Goal: Task Accomplishment & Management: Manage account settings

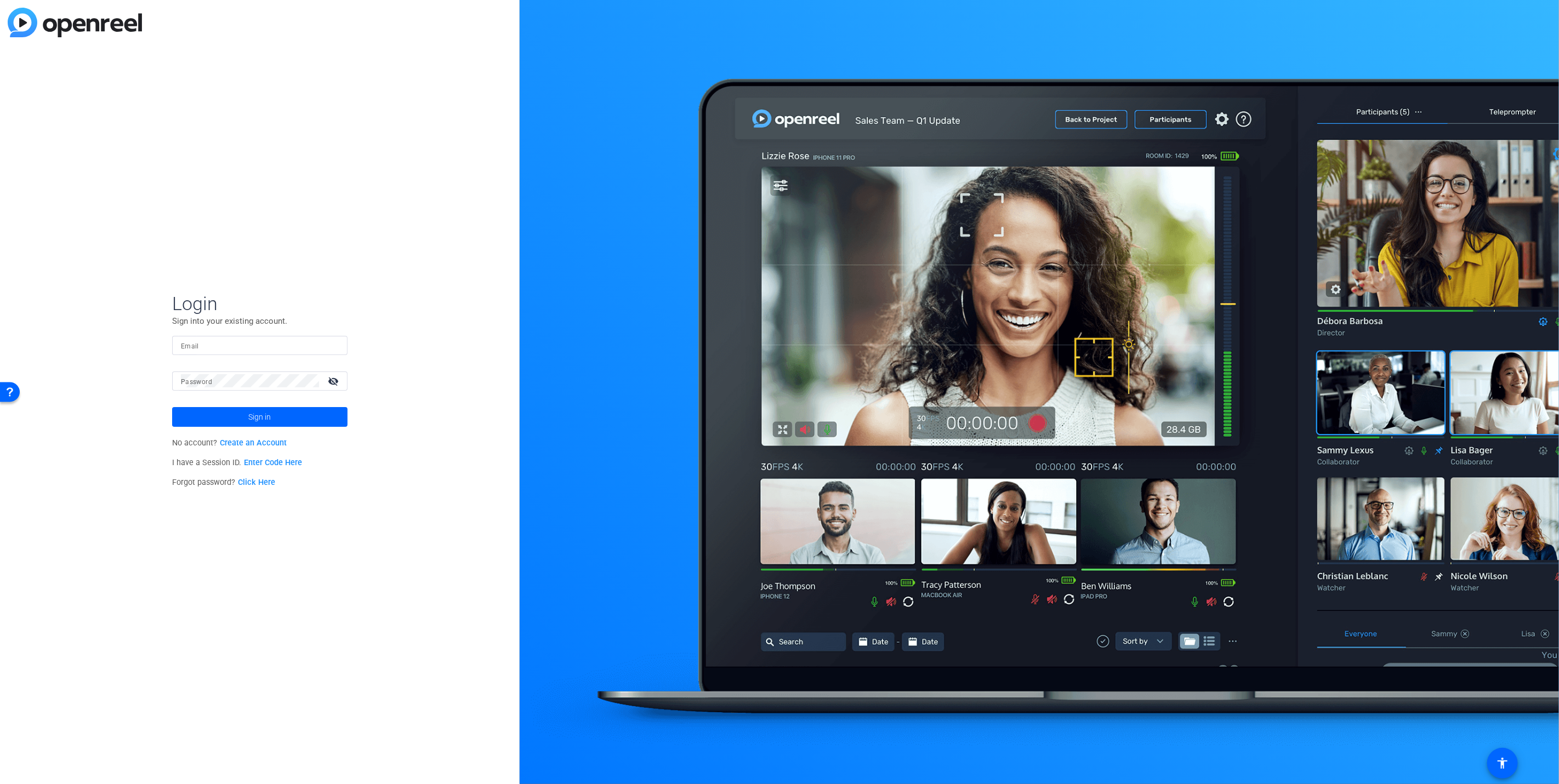
click at [264, 349] on input "Email" at bounding box center [259, 345] width 158 height 13
type input "[EMAIL_ADDRESS][DOMAIN_NAME]"
click at [172, 408] on button "Sign in" at bounding box center [259, 417] width 175 height 20
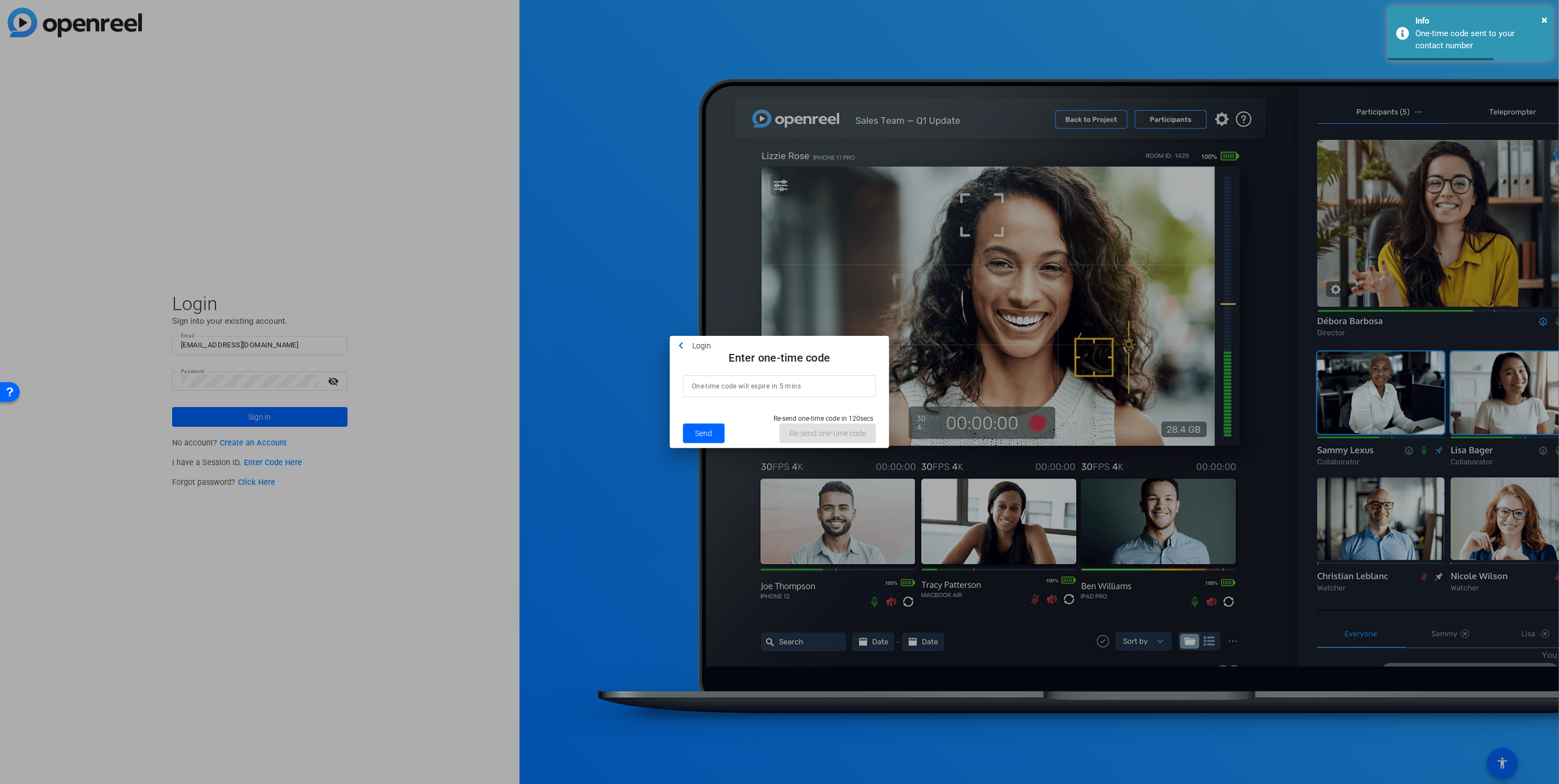
click at [700, 392] on input at bounding box center [779, 386] width 175 height 13
type input "049011"
click at [712, 431] on span at bounding box center [704, 434] width 42 height 26
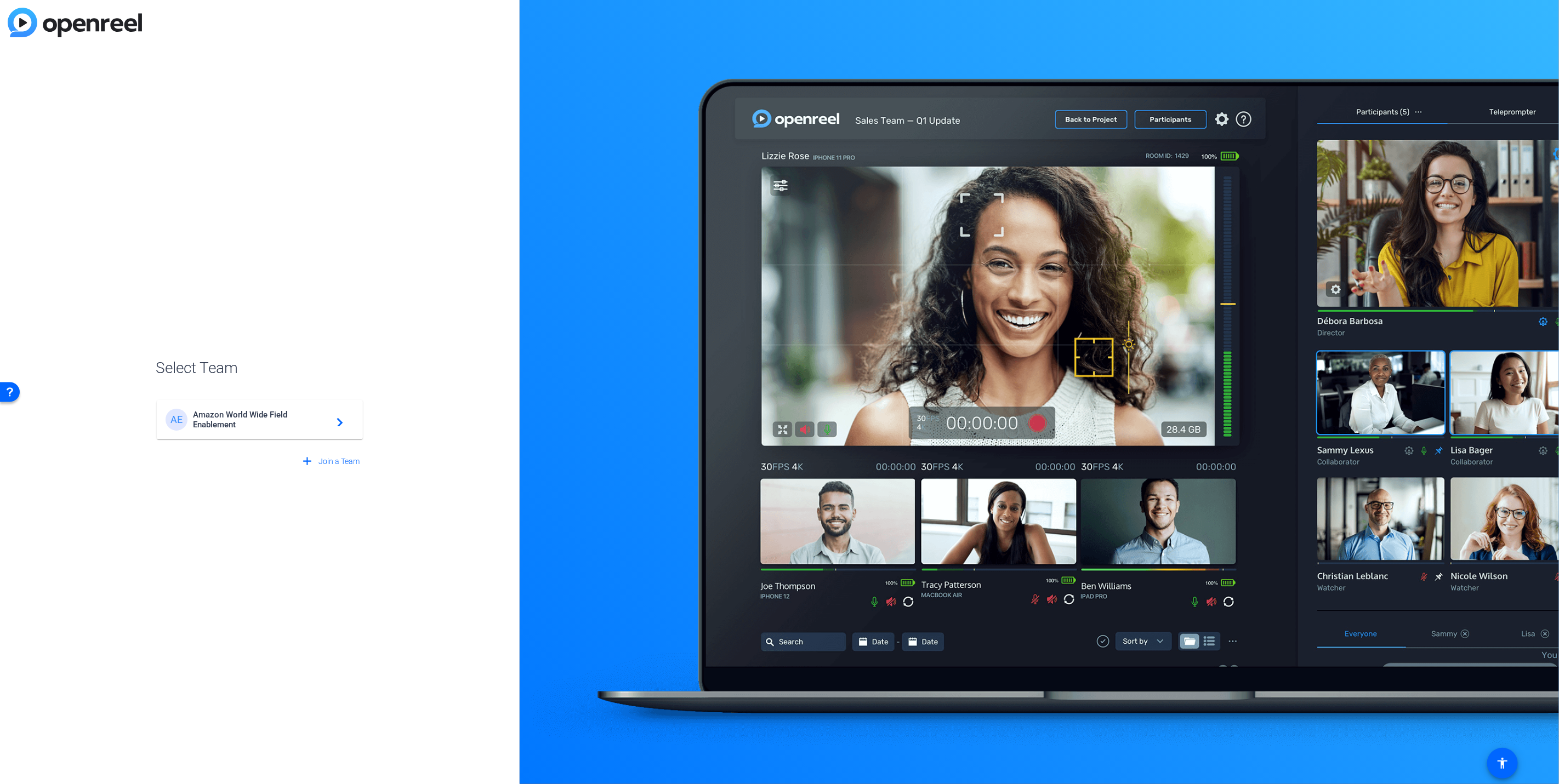
click at [284, 423] on span "Amazon World Wide Field Enablement" at bounding box center [262, 419] width 137 height 20
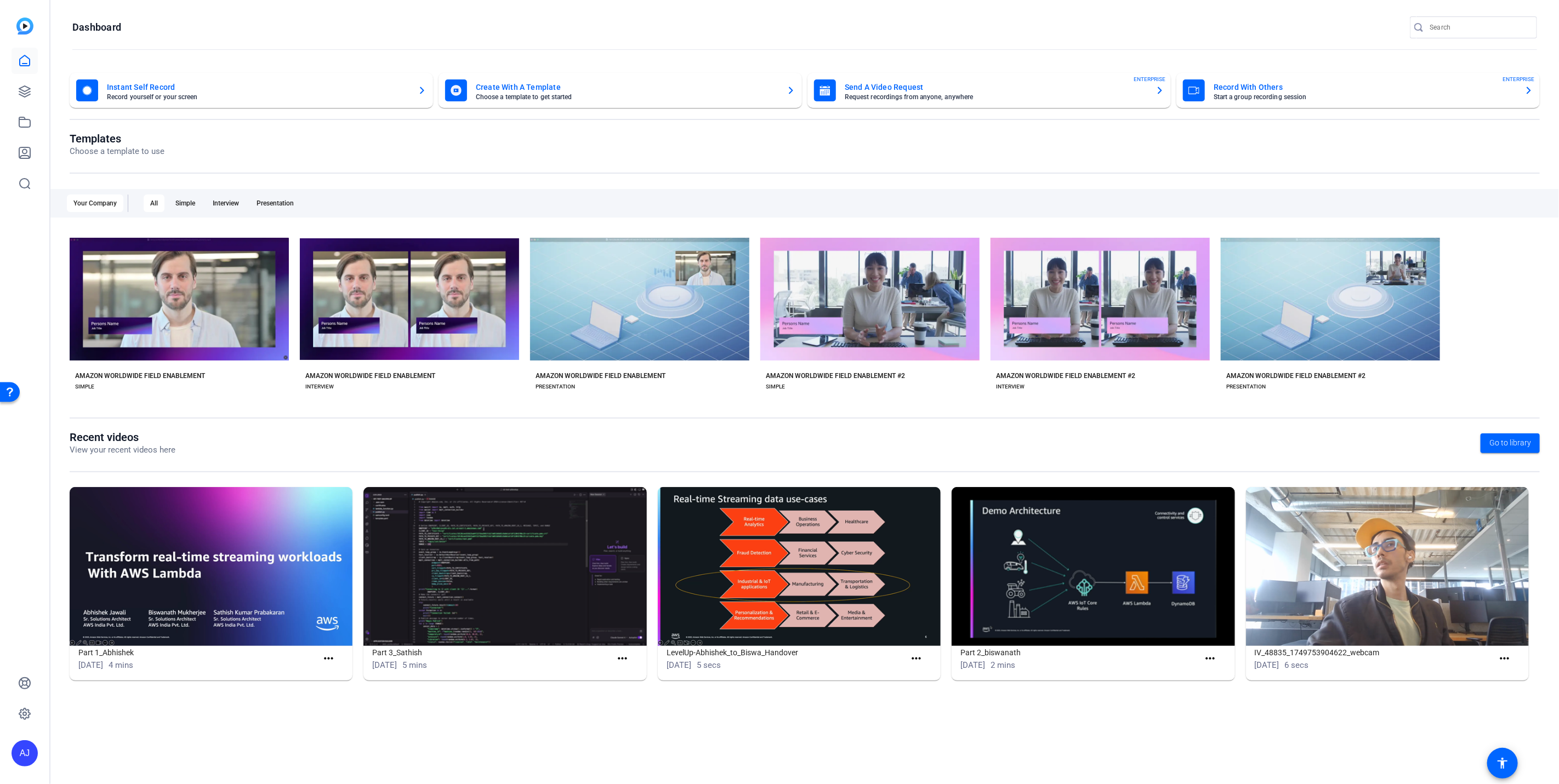
click at [25, 742] on div "AJ" at bounding box center [25, 754] width 26 height 26
click at [26, 708] on div at bounding box center [779, 392] width 1559 height 784
click at [24, 709] on icon at bounding box center [24, 714] width 13 height 13
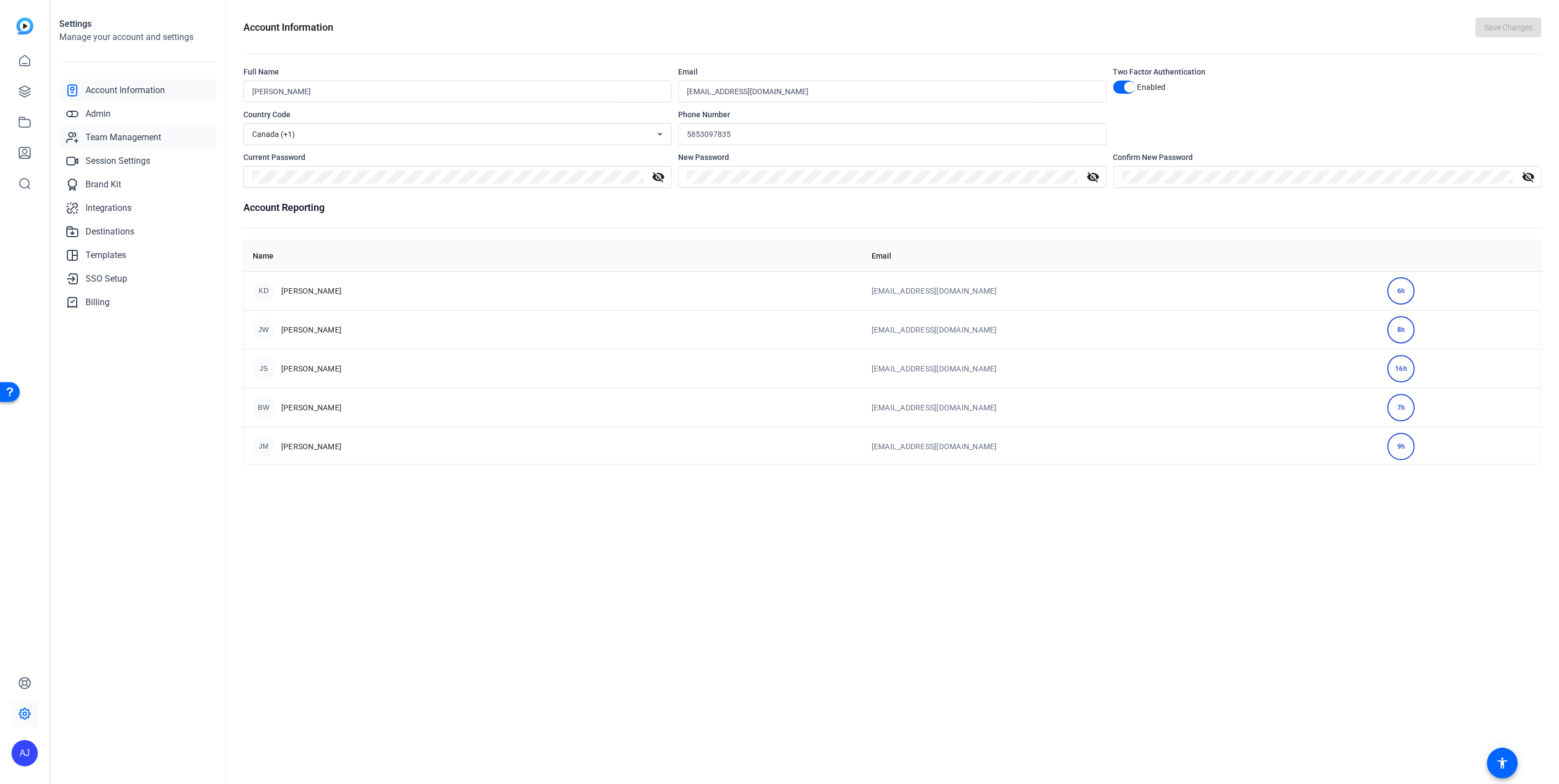
click at [136, 139] on span "Team Management" at bounding box center [123, 137] width 75 height 13
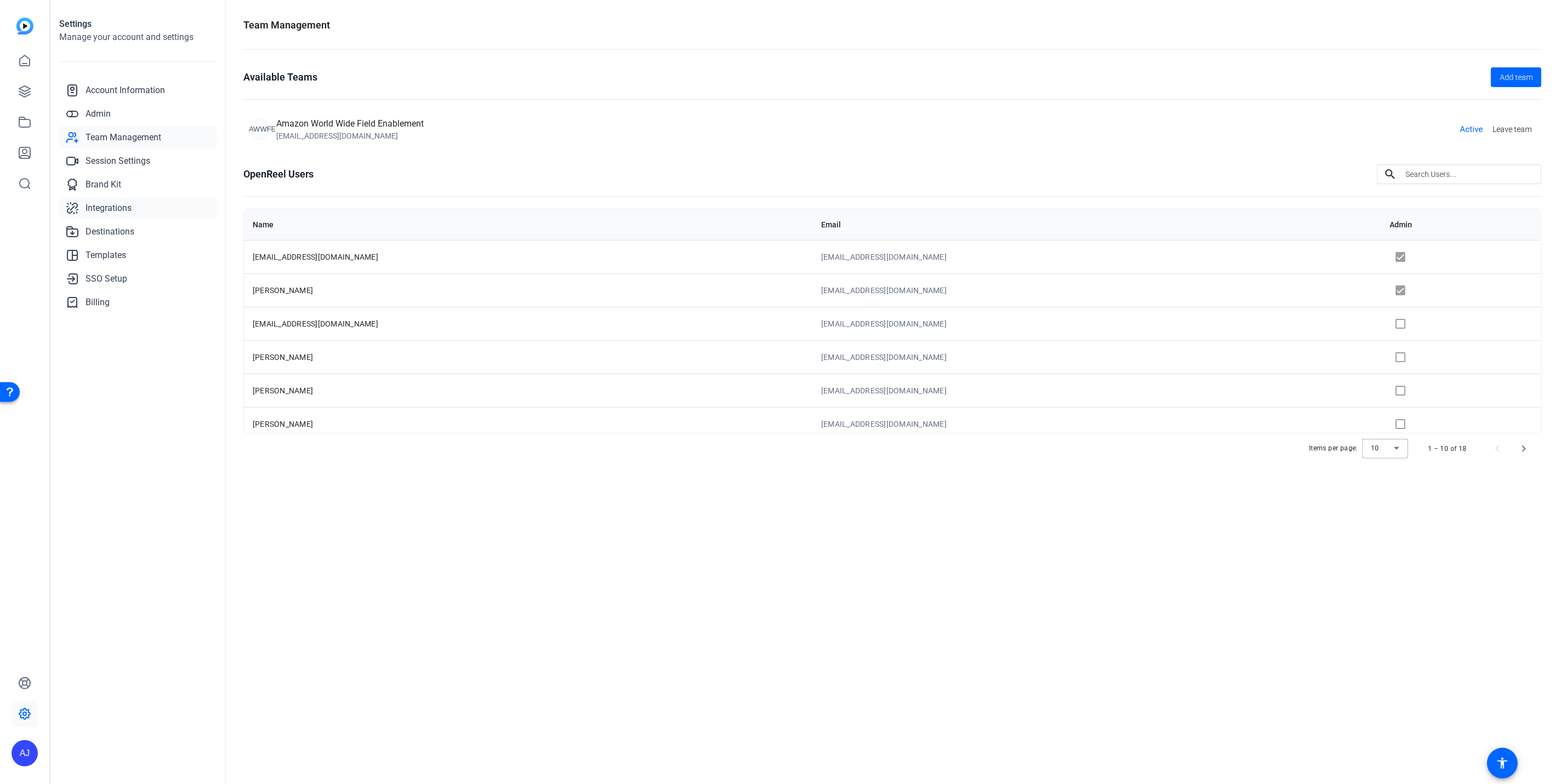
click at [122, 209] on span "Integrations" at bounding box center [109, 208] width 46 height 13
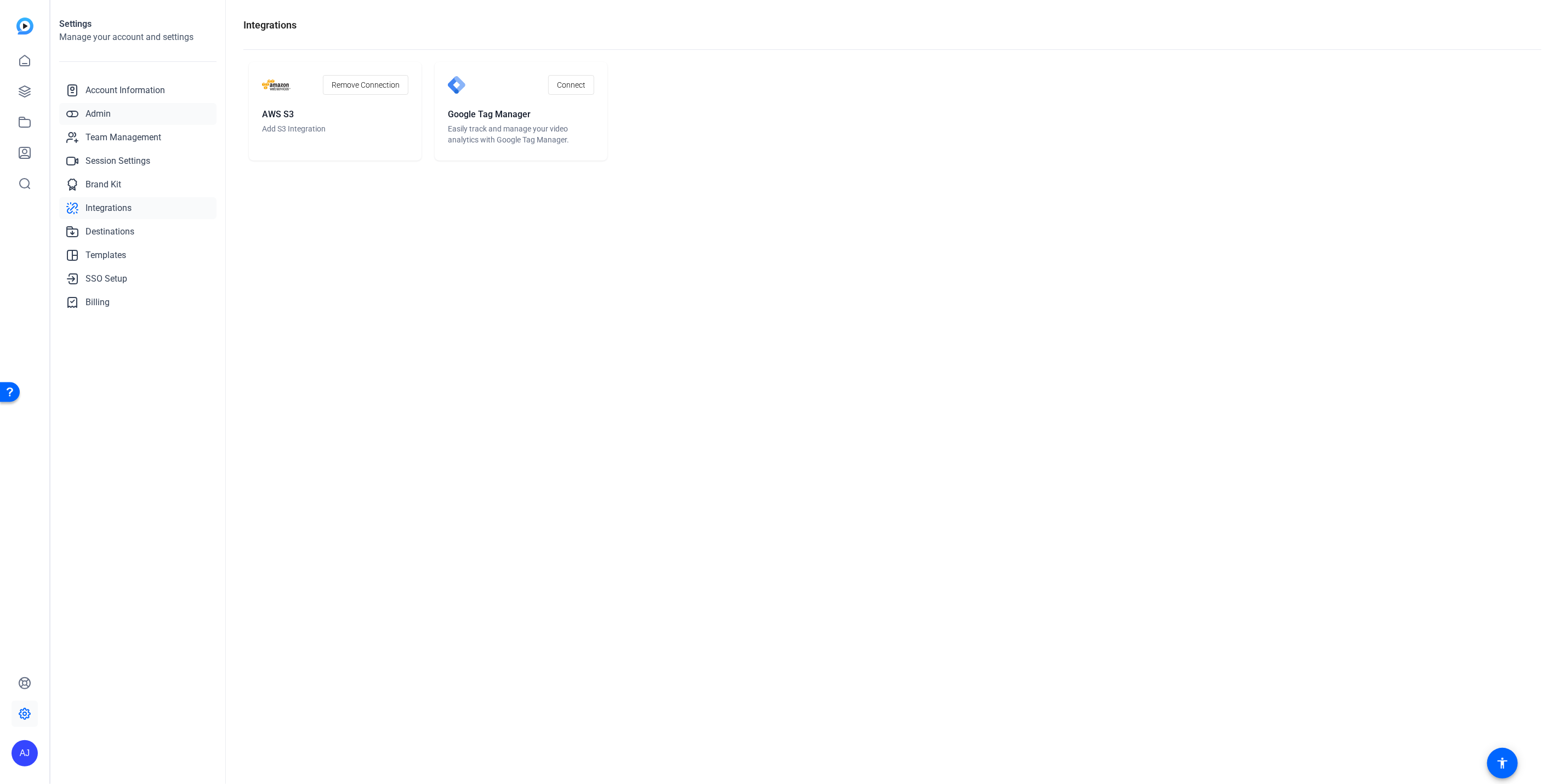
click at [109, 115] on span "Admin" at bounding box center [98, 113] width 25 height 13
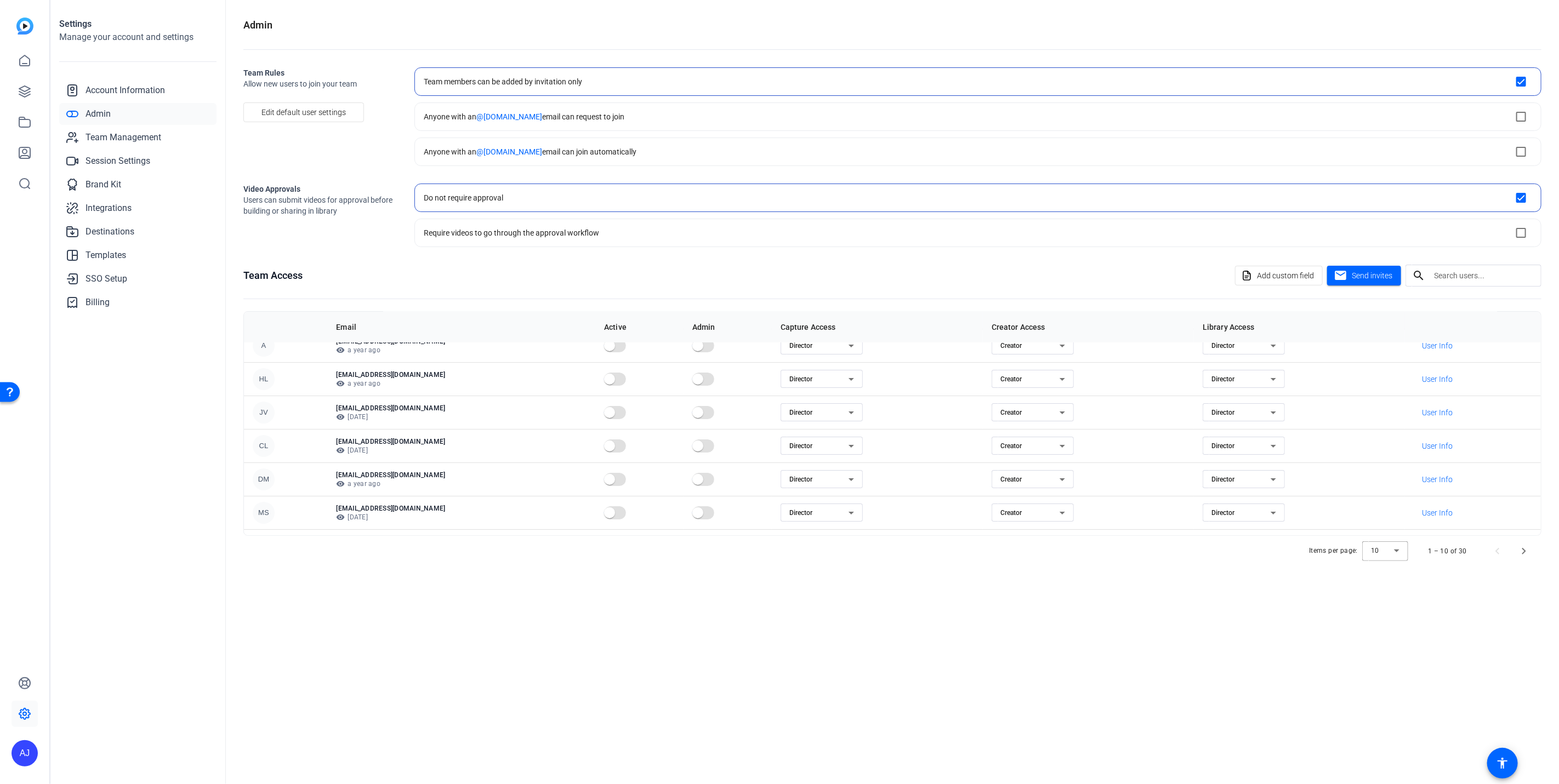
scroll to position [12, 0]
click at [1396, 549] on div at bounding box center [1385, 551] width 46 height 26
click at [1386, 607] on mat-option "50" at bounding box center [1386, 606] width 46 height 17
click at [24, 61] on icon at bounding box center [24, 60] width 13 height 13
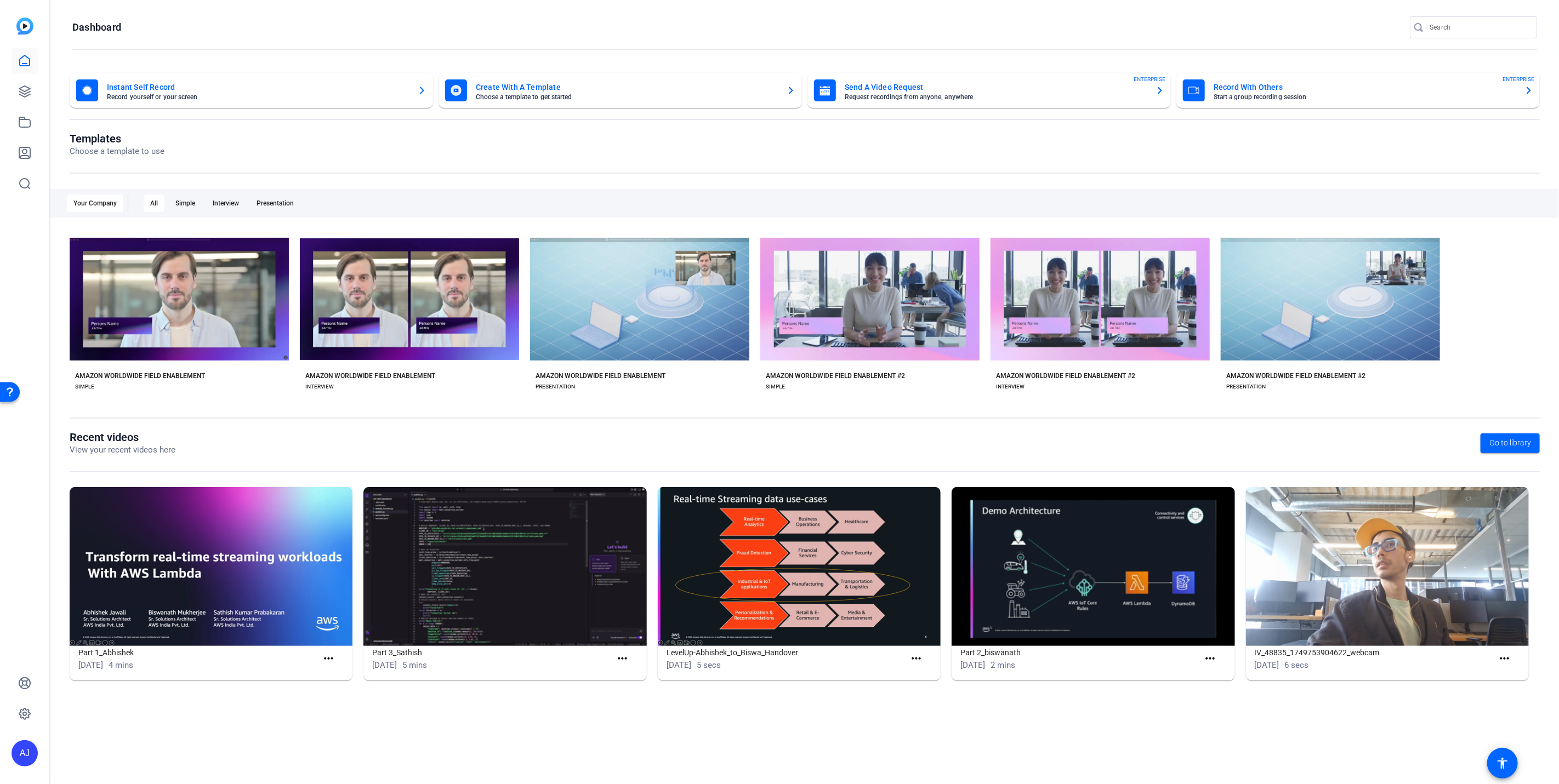
click at [28, 759] on div "AJ" at bounding box center [25, 754] width 26 height 26
click at [33, 711] on div at bounding box center [779, 392] width 1559 height 784
click at [30, 711] on icon at bounding box center [24, 714] width 13 height 13
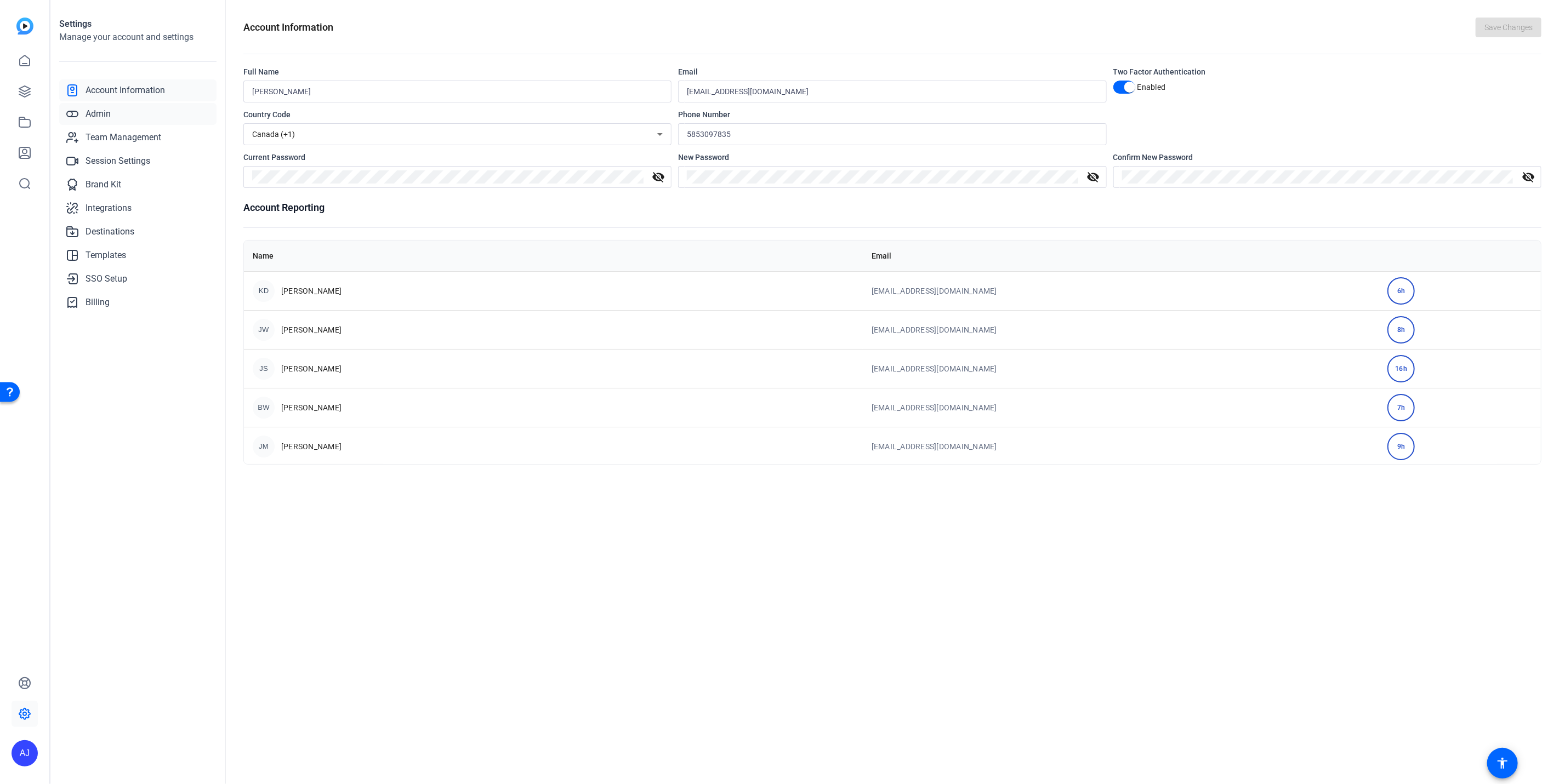
click at [116, 107] on link "Admin" at bounding box center [138, 114] width 157 height 22
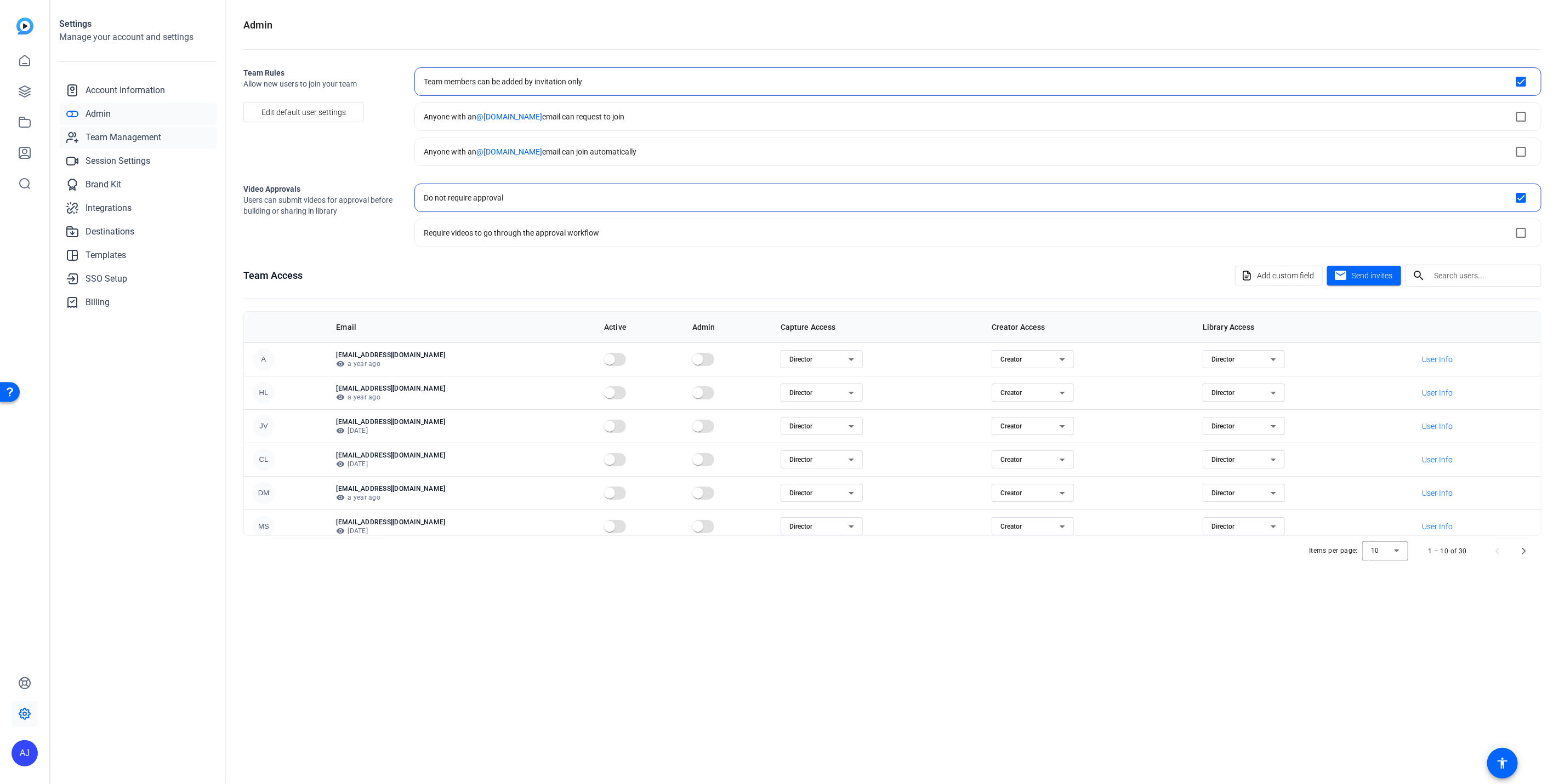
click at [122, 143] on span "Team Management" at bounding box center [123, 137] width 75 height 13
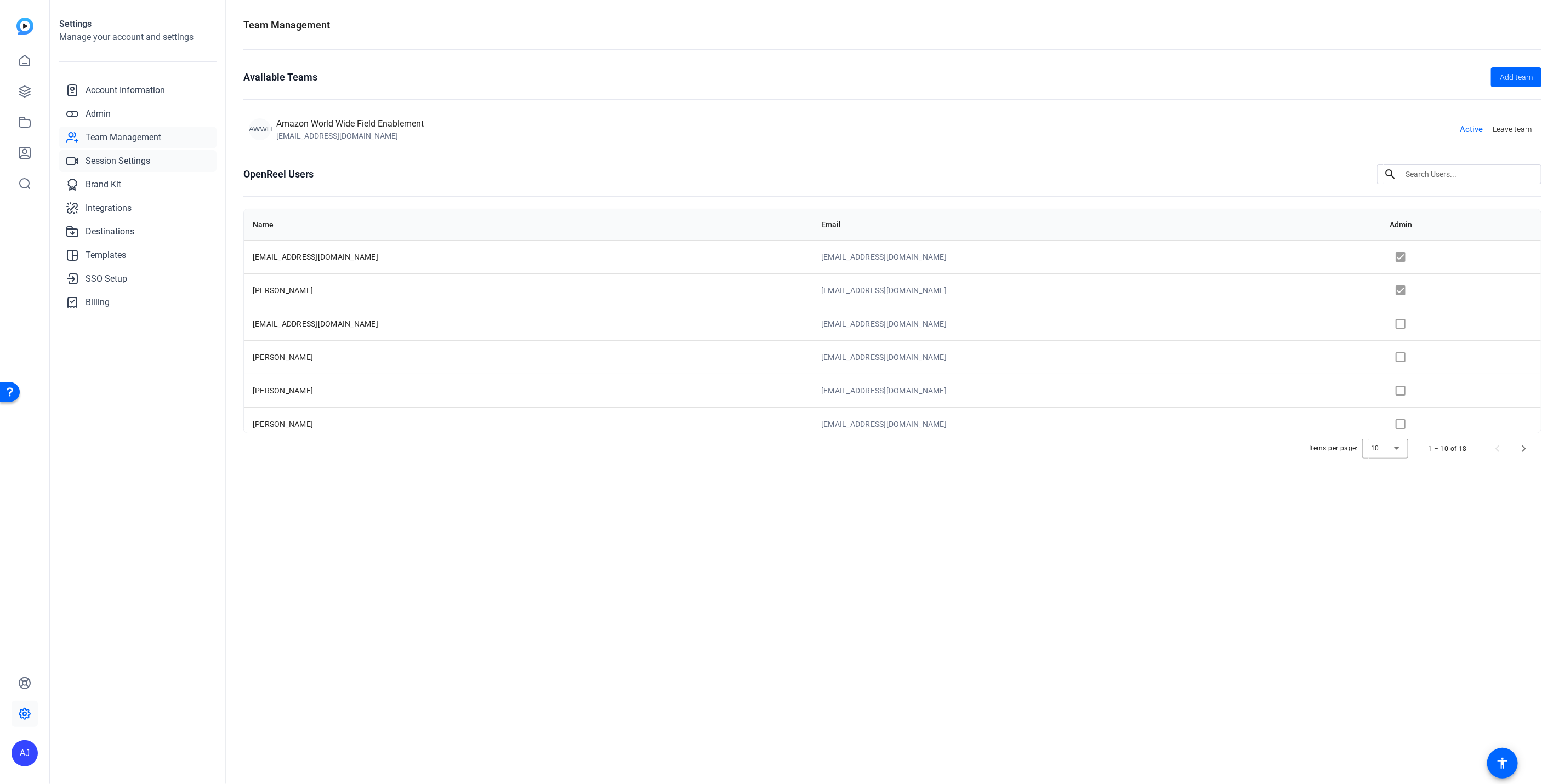
click at [122, 160] on span "Session Settings" at bounding box center [118, 161] width 64 height 13
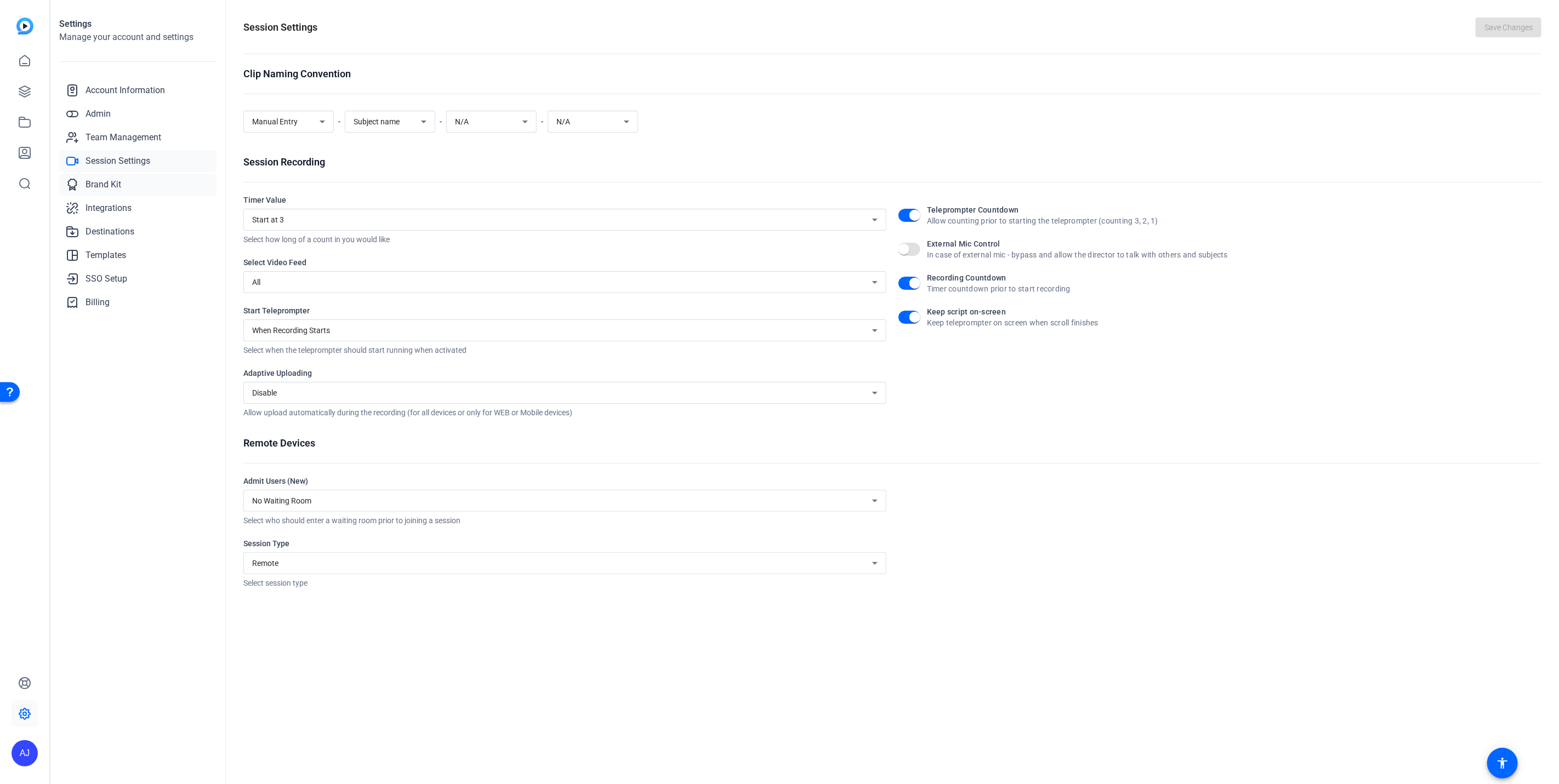
click at [120, 185] on span "Brand Kit" at bounding box center [103, 184] width 35 height 13
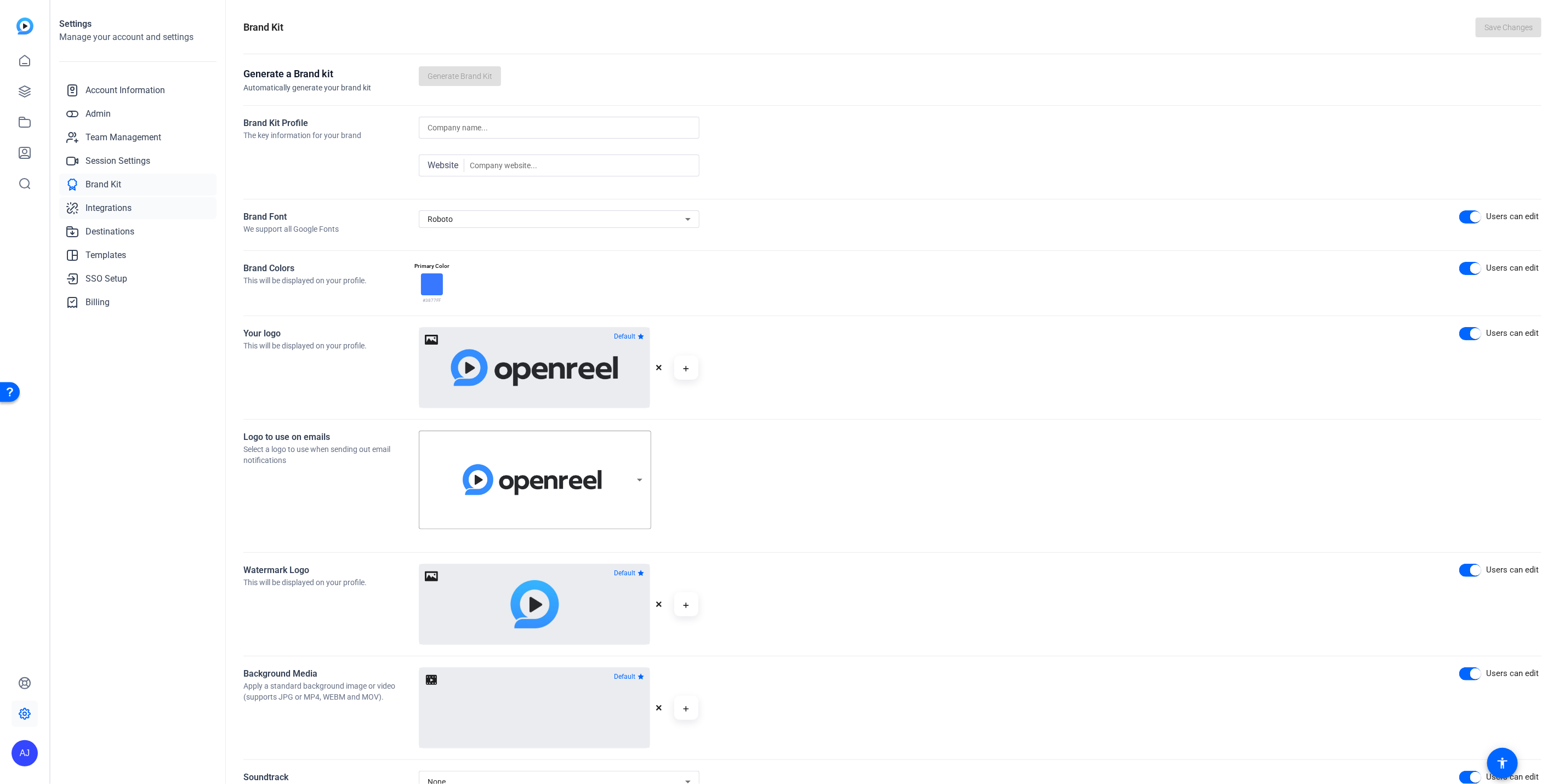
click at [119, 215] on link "Integrations" at bounding box center [138, 208] width 157 height 22
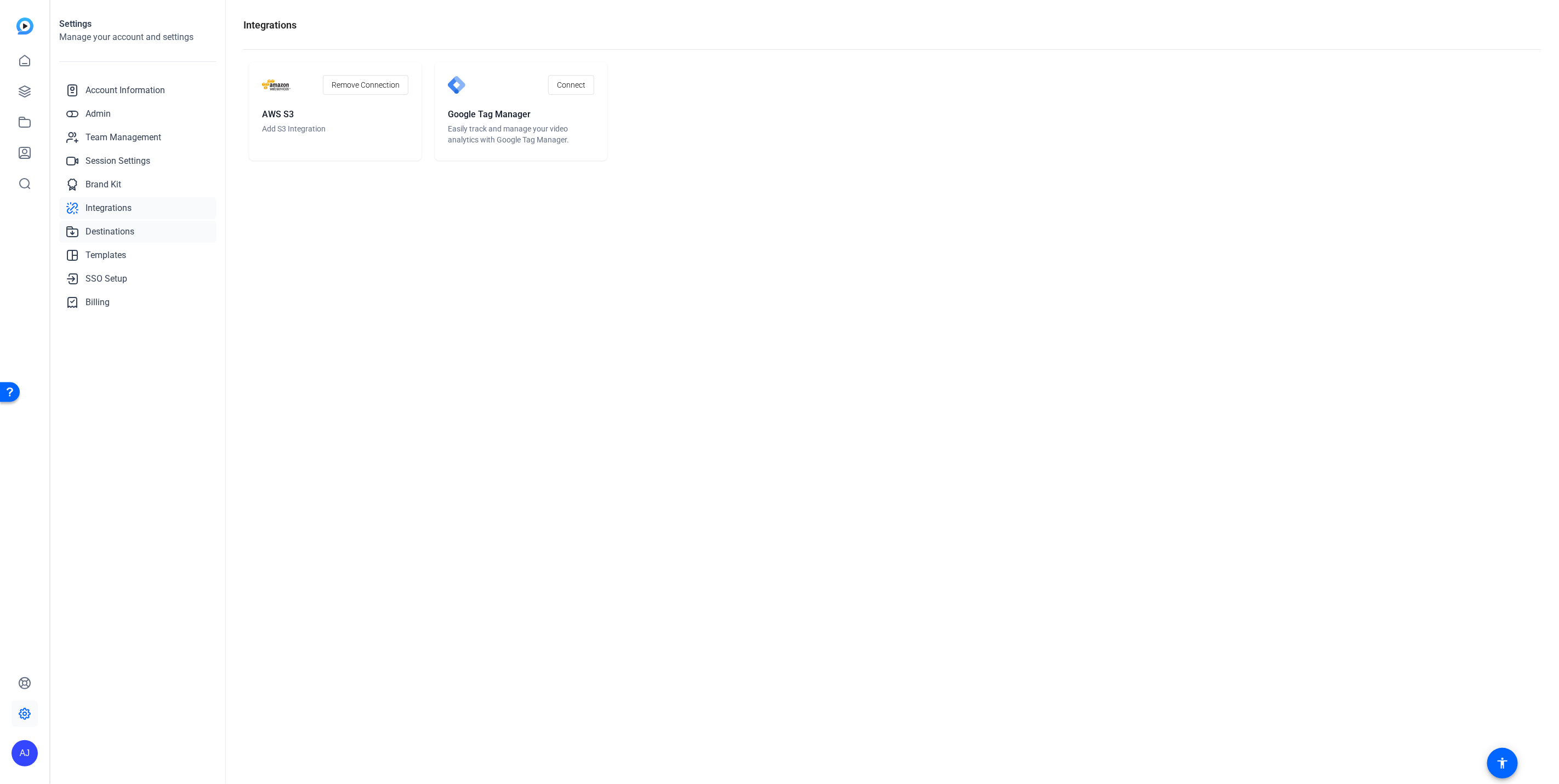
click at [119, 228] on span "Destinations" at bounding box center [110, 232] width 48 height 13
click at [118, 252] on span "Templates" at bounding box center [106, 255] width 41 height 13
click at [114, 282] on span "SSO Setup" at bounding box center [107, 279] width 42 height 13
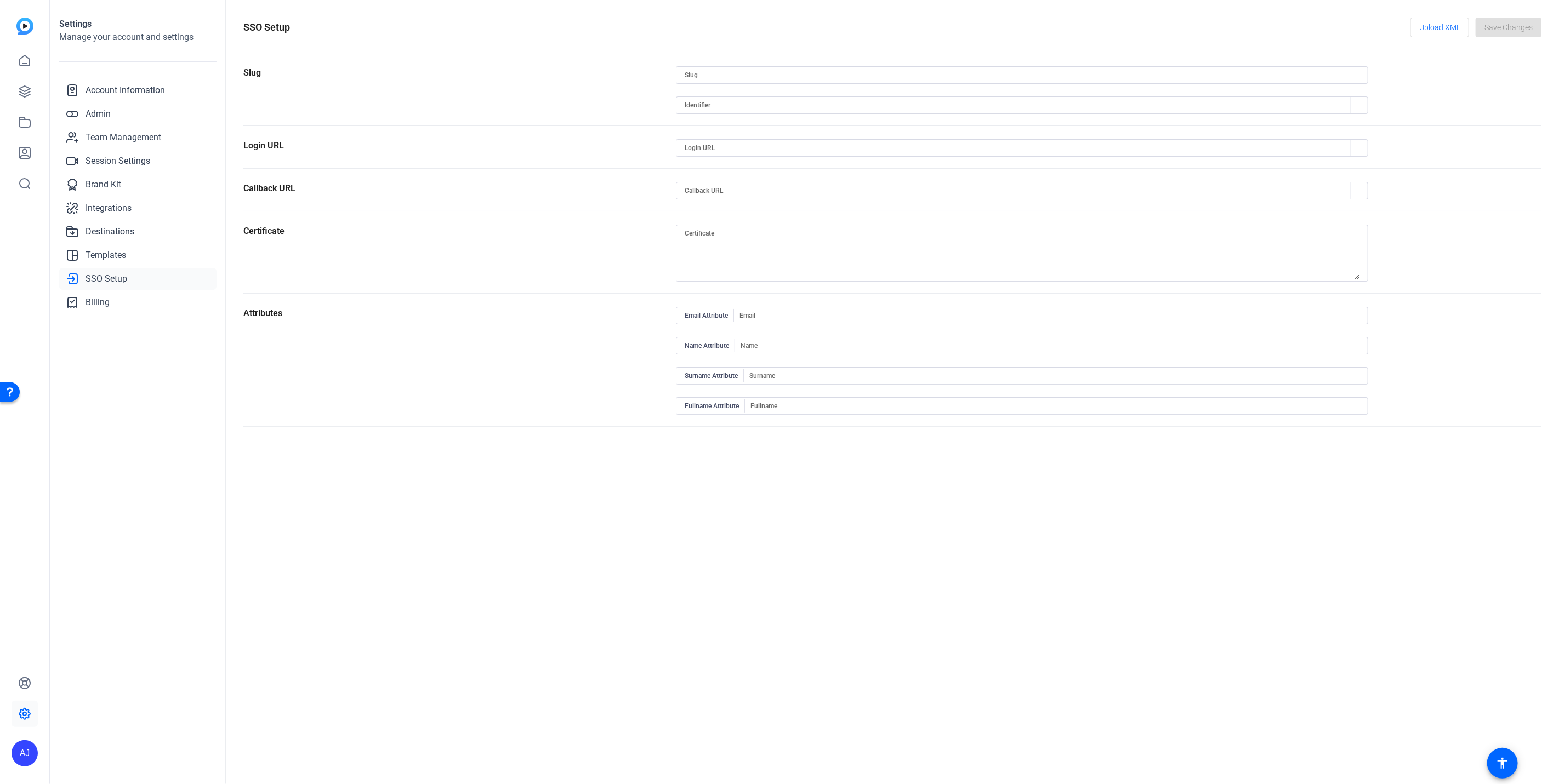
type input "amazon-world-wide-field-enablement"
type input "[URL][DOMAIN_NAME]"
type input "EMAIL"
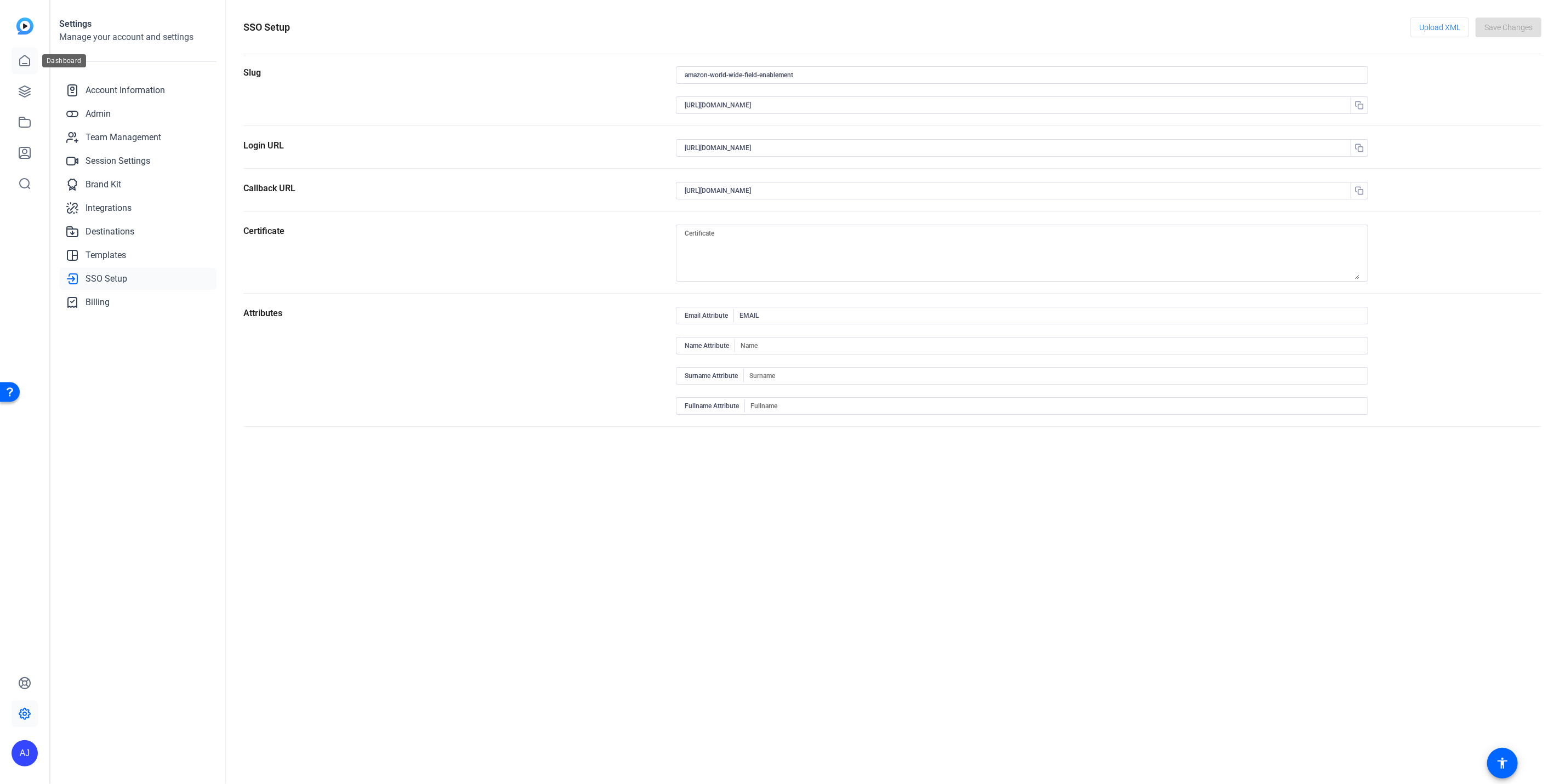
click at [26, 62] on icon at bounding box center [24, 60] width 13 height 13
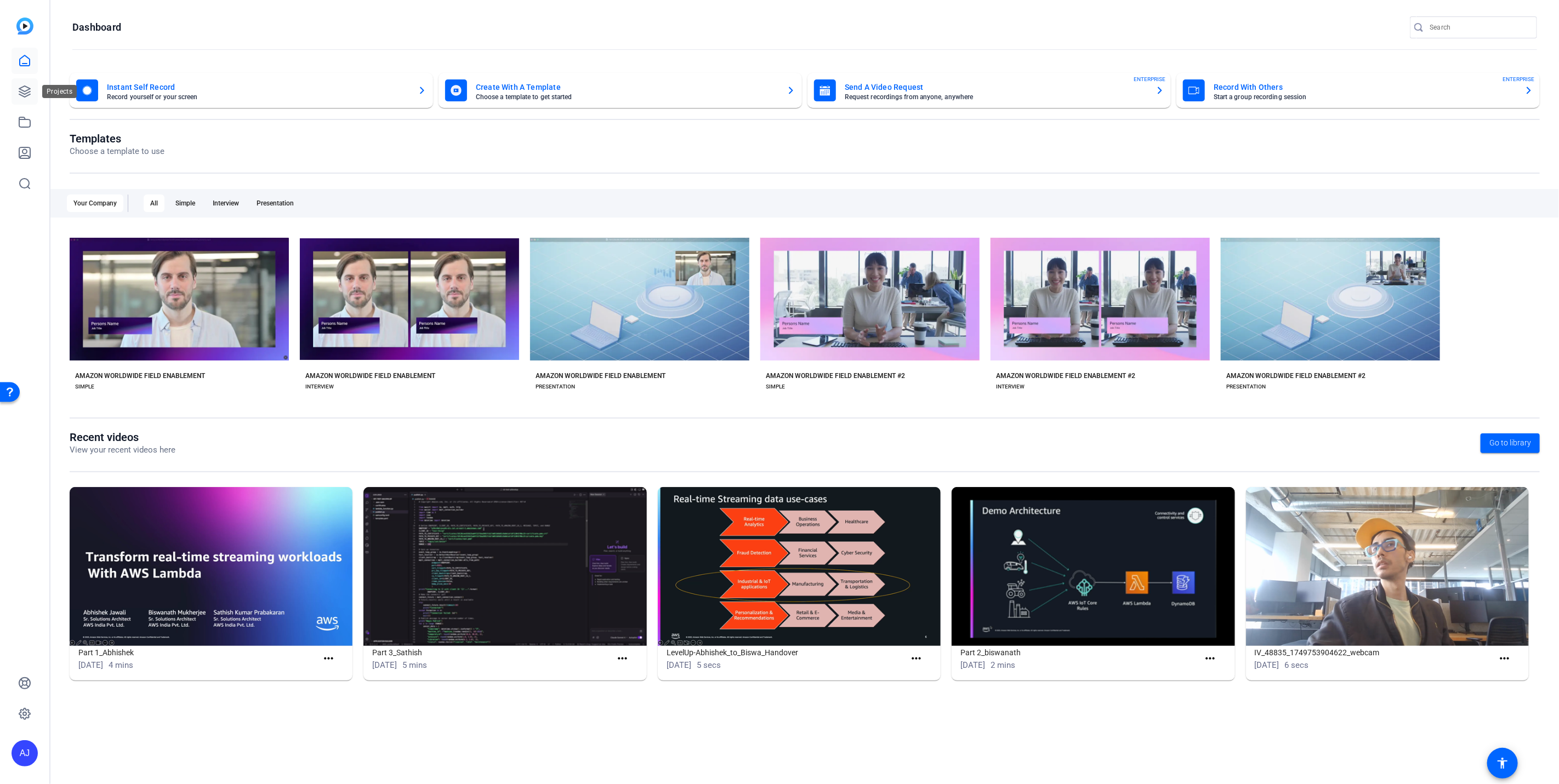
click at [27, 91] on icon at bounding box center [25, 91] width 11 height 11
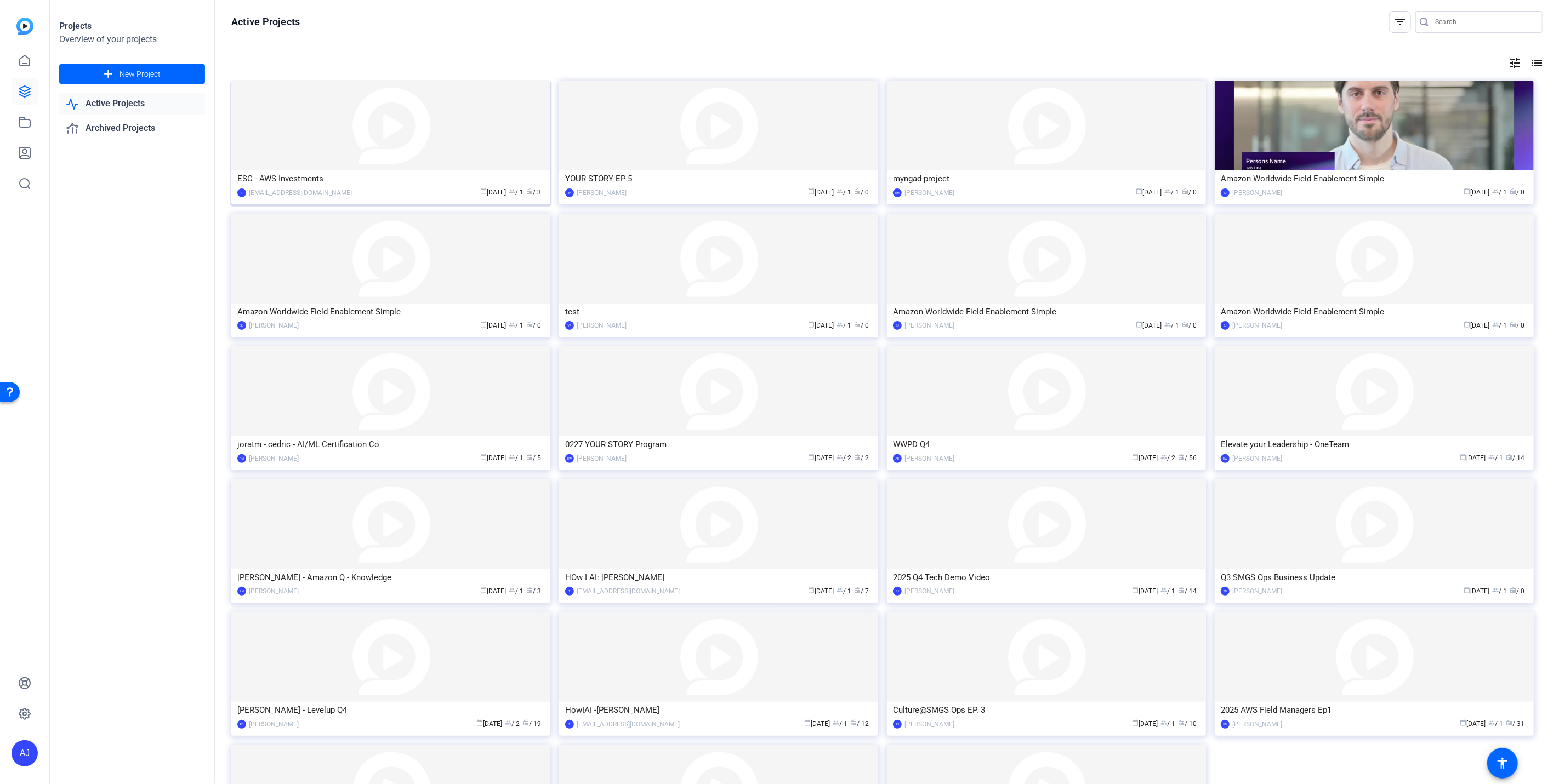
click at [354, 149] on img at bounding box center [390, 125] width 319 height 90
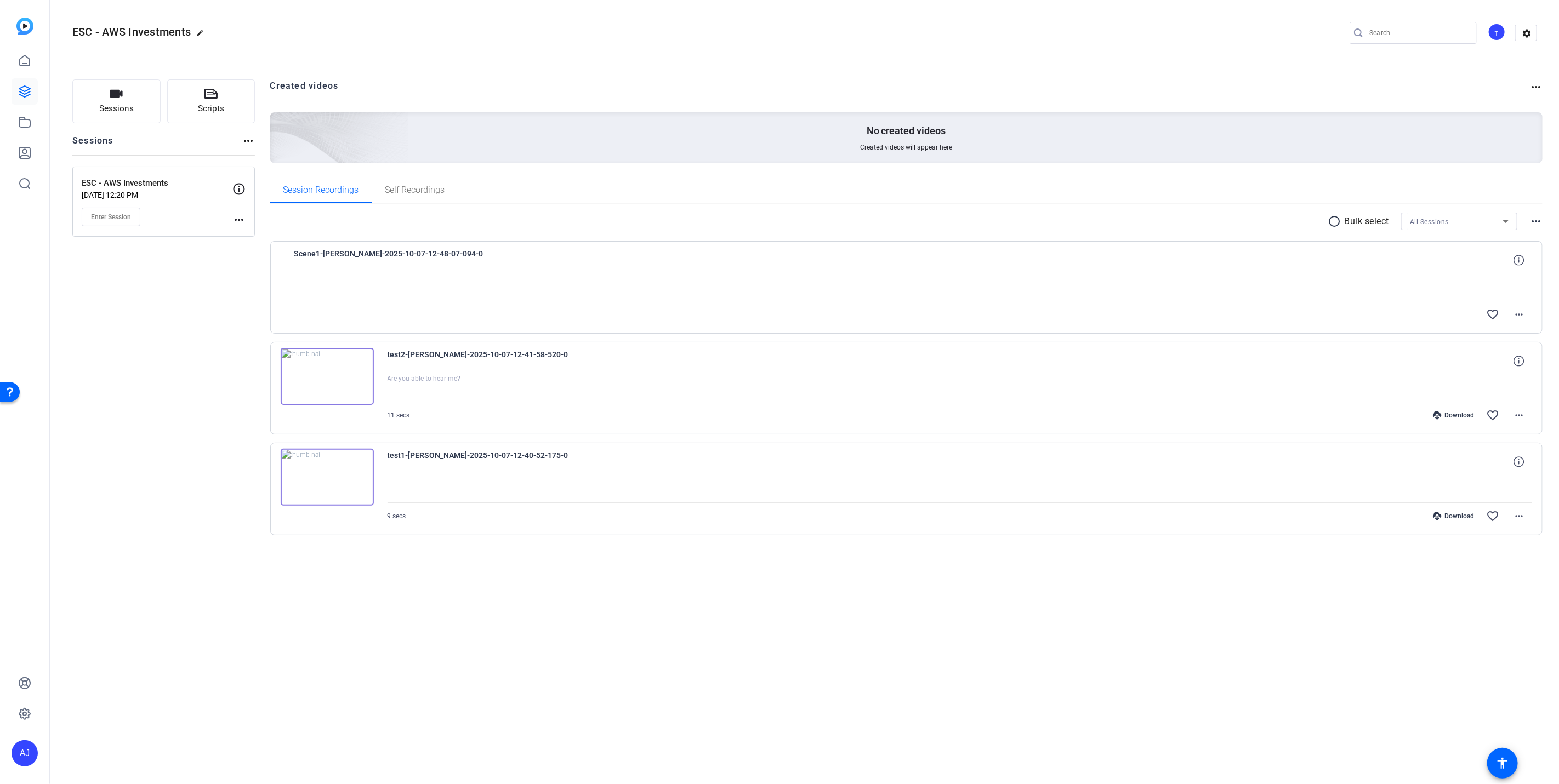
click at [328, 370] on img at bounding box center [327, 376] width 93 height 57
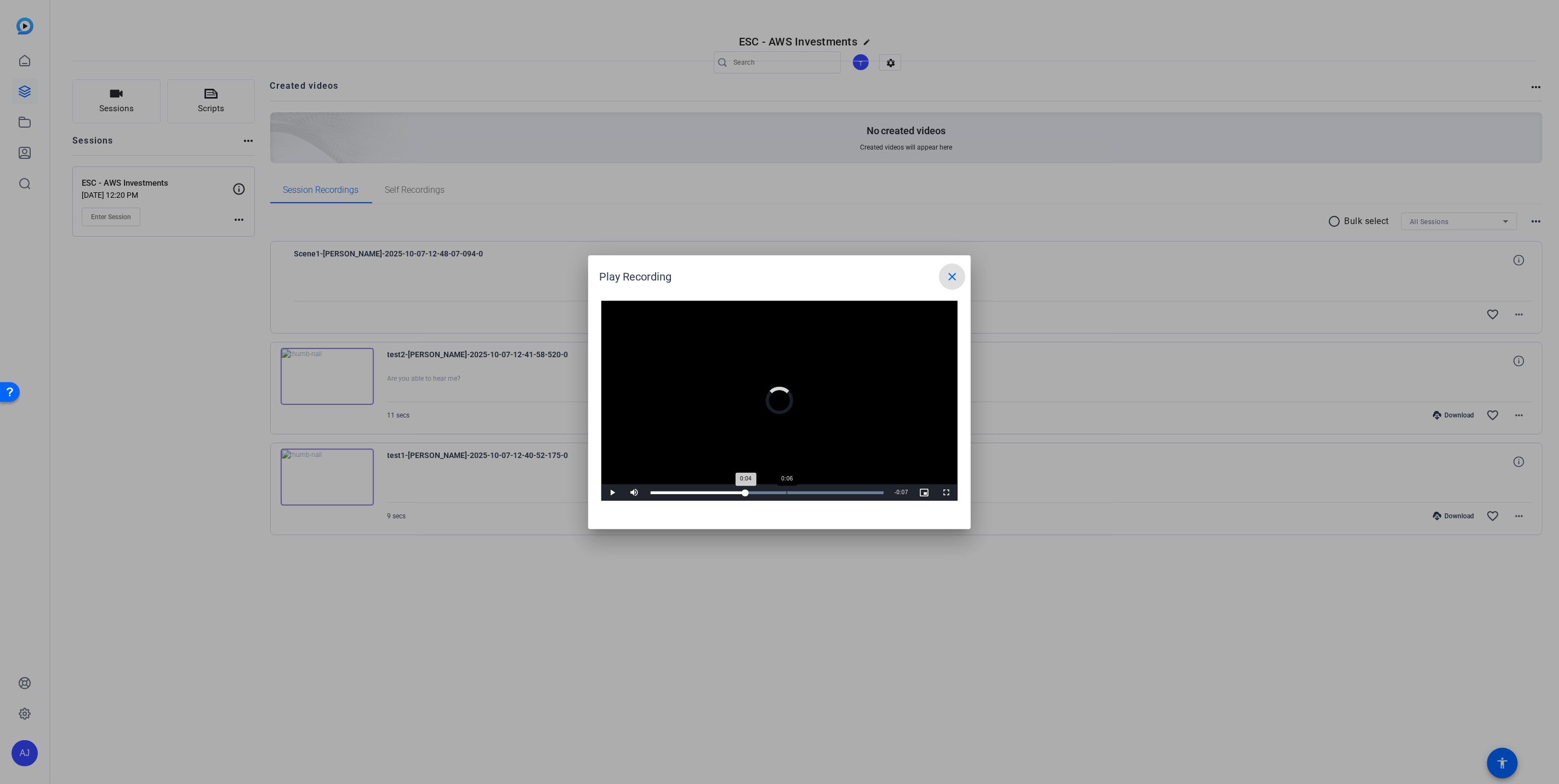
click at [787, 491] on div "Loaded : 100.00% 0:06 0:04" at bounding box center [767, 493] width 244 height 17
click at [956, 276] on mat-icon "close" at bounding box center [951, 277] width 13 height 13
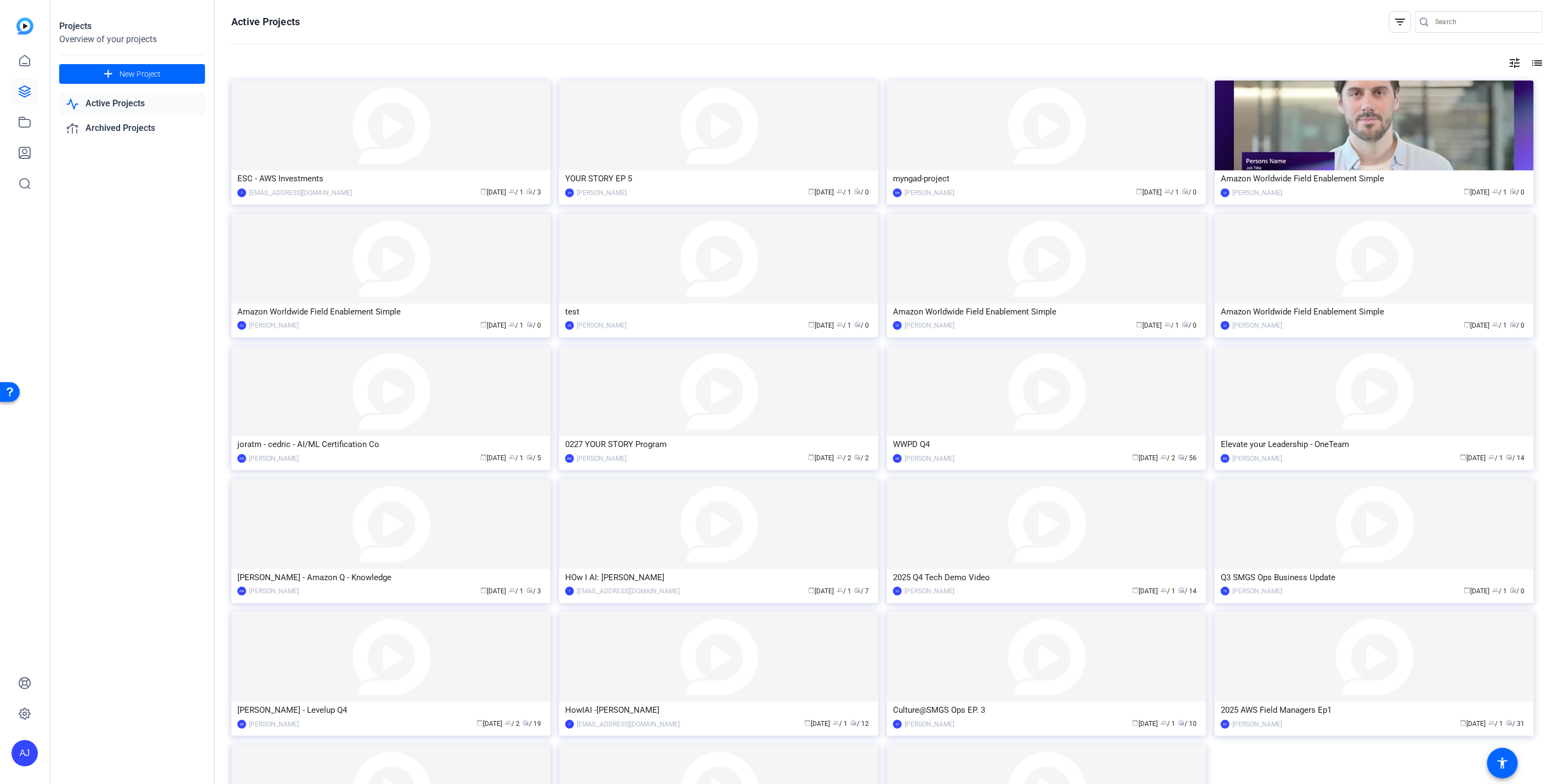
click at [120, 104] on link "Active Projects" at bounding box center [132, 104] width 146 height 22
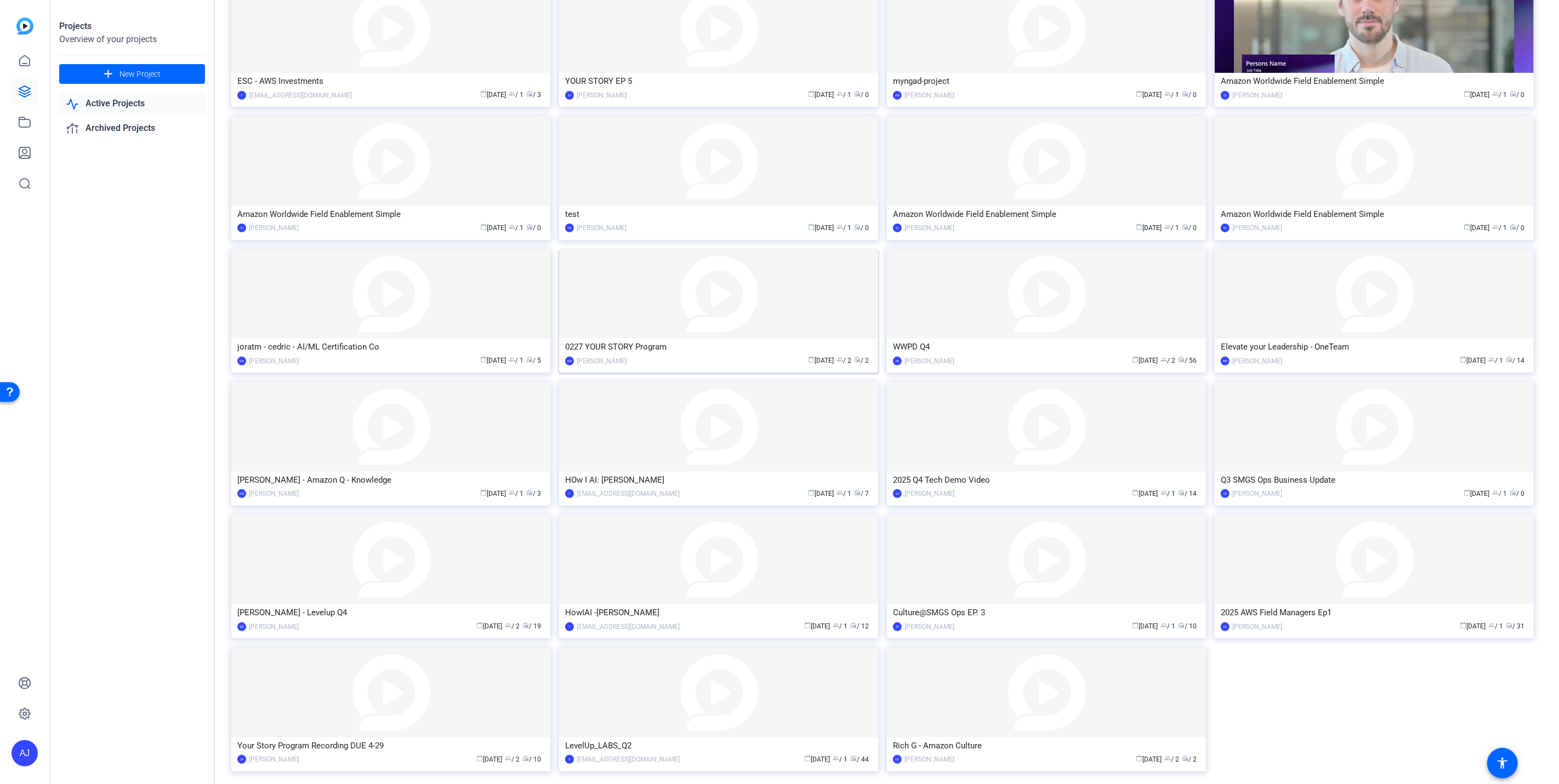
scroll to position [105, 0]
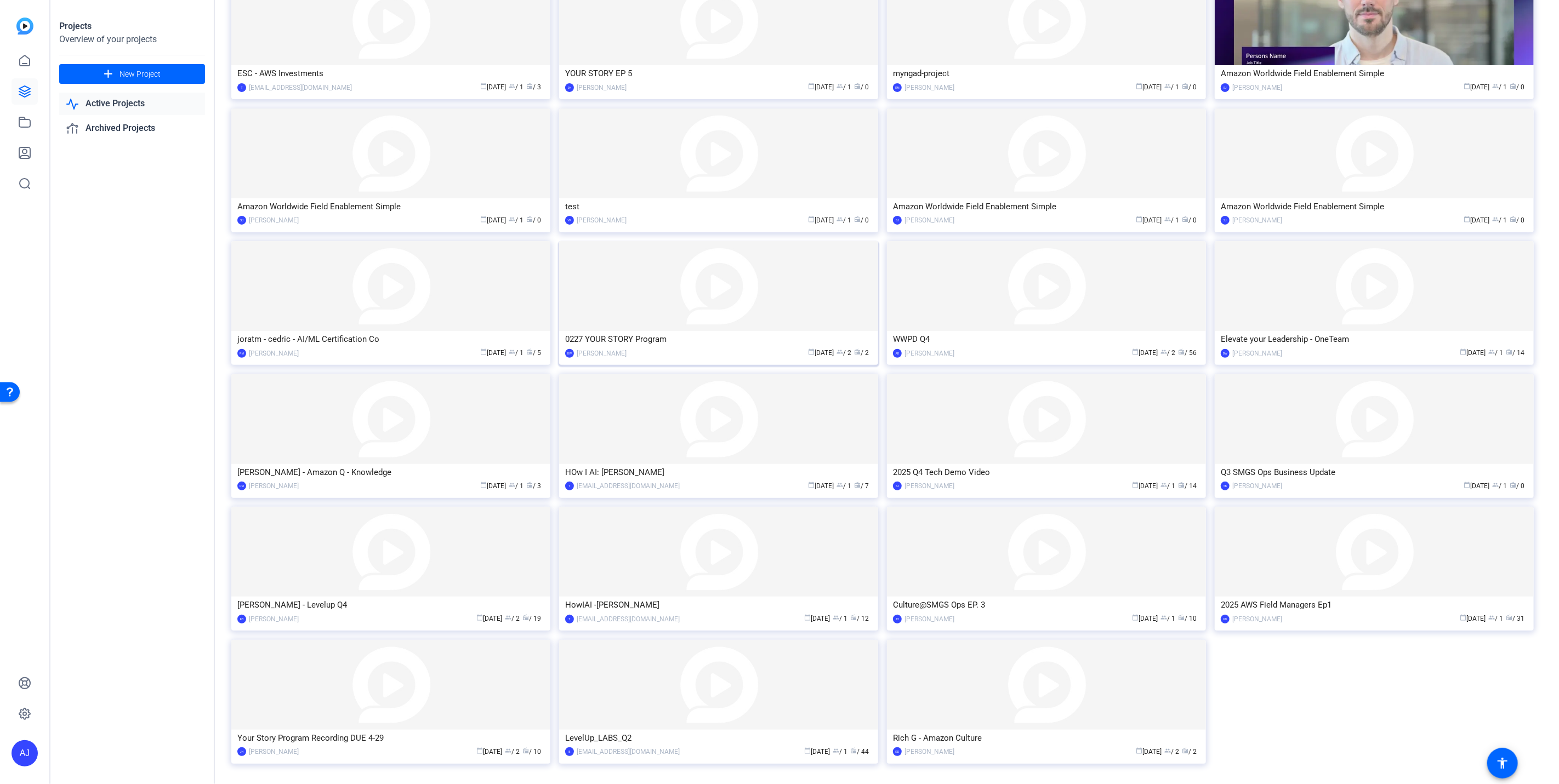
click at [684, 300] on img at bounding box center [718, 286] width 319 height 90
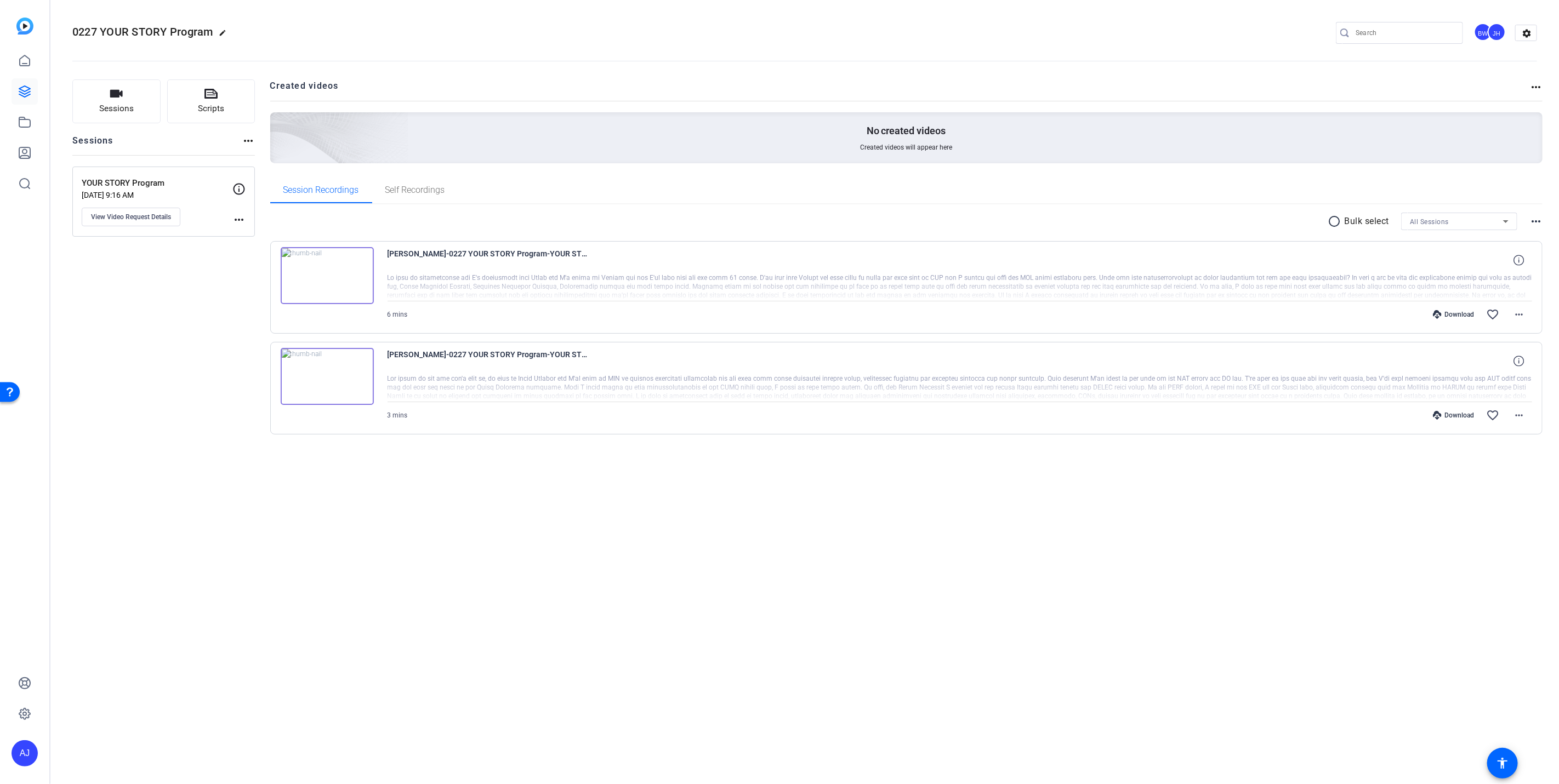
click at [329, 272] on img at bounding box center [327, 275] width 93 height 57
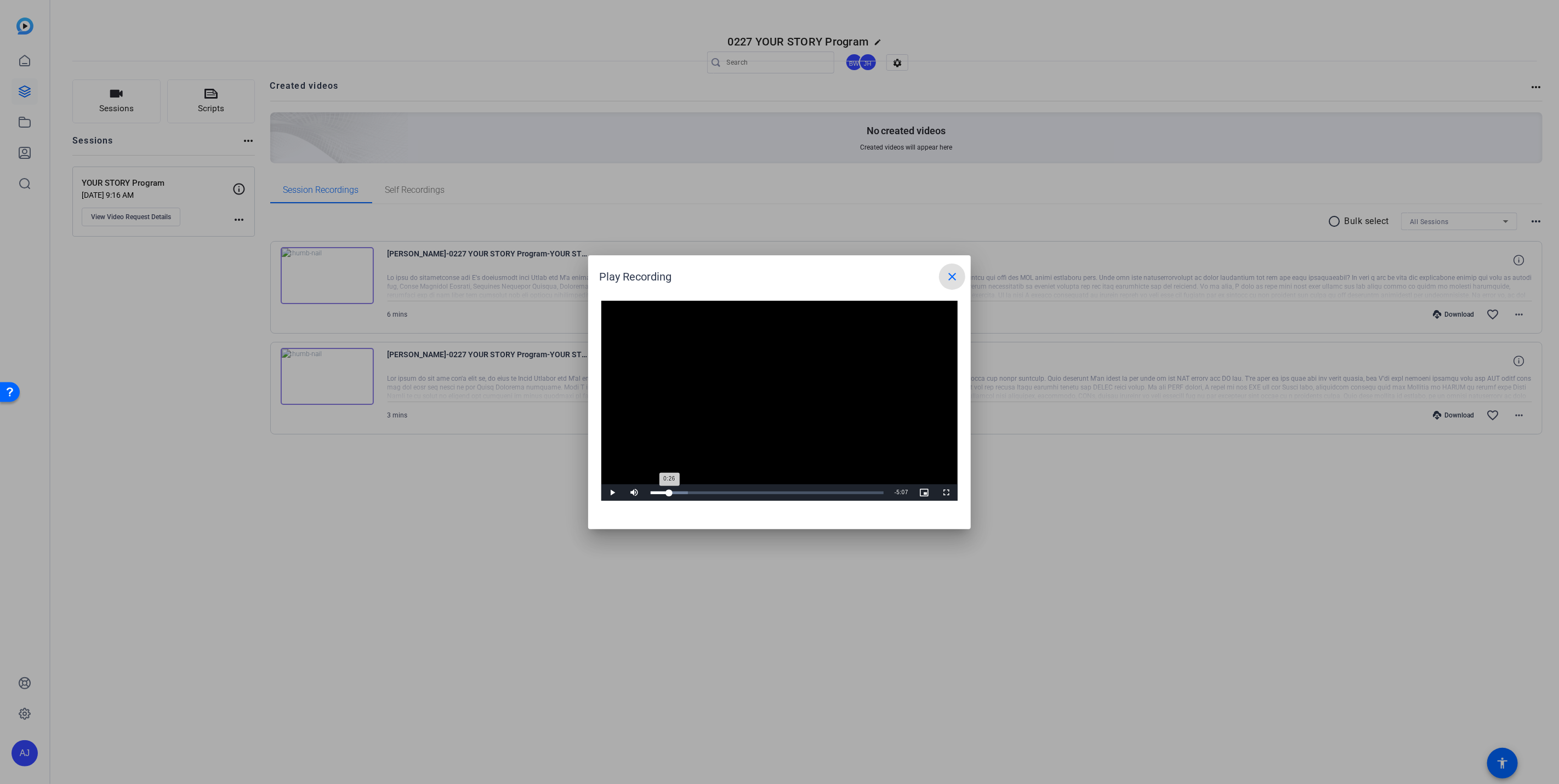
click at [669, 492] on div "Loaded : 15.99% 0:26 0:26" at bounding box center [767, 493] width 233 height 3
click at [727, 492] on div "Loaded : 15.99% 1:49 0:27" at bounding box center [767, 493] width 233 height 3
click at [951, 277] on mat-icon "close" at bounding box center [951, 277] width 13 height 13
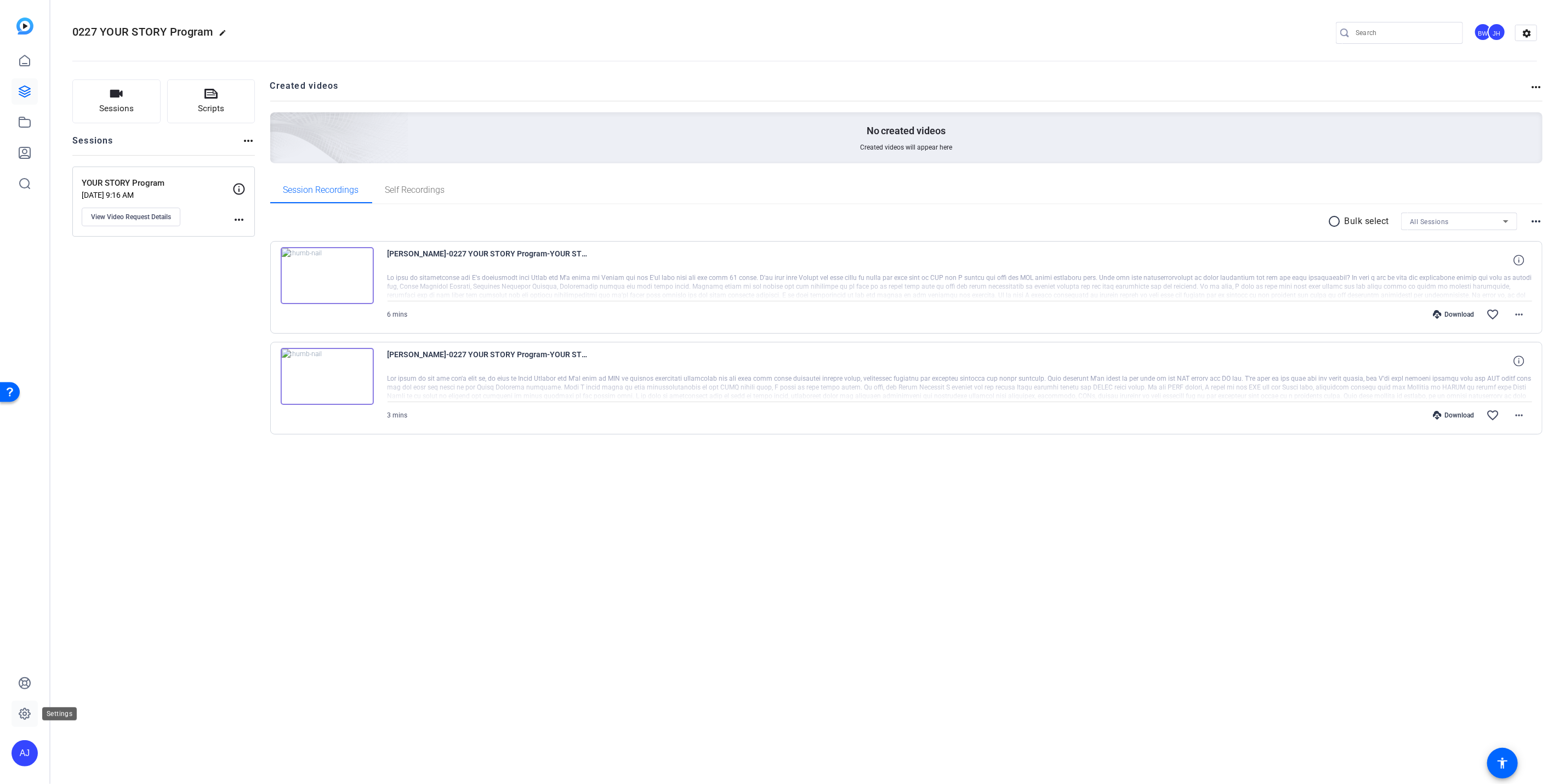
click at [22, 709] on icon at bounding box center [24, 714] width 13 height 13
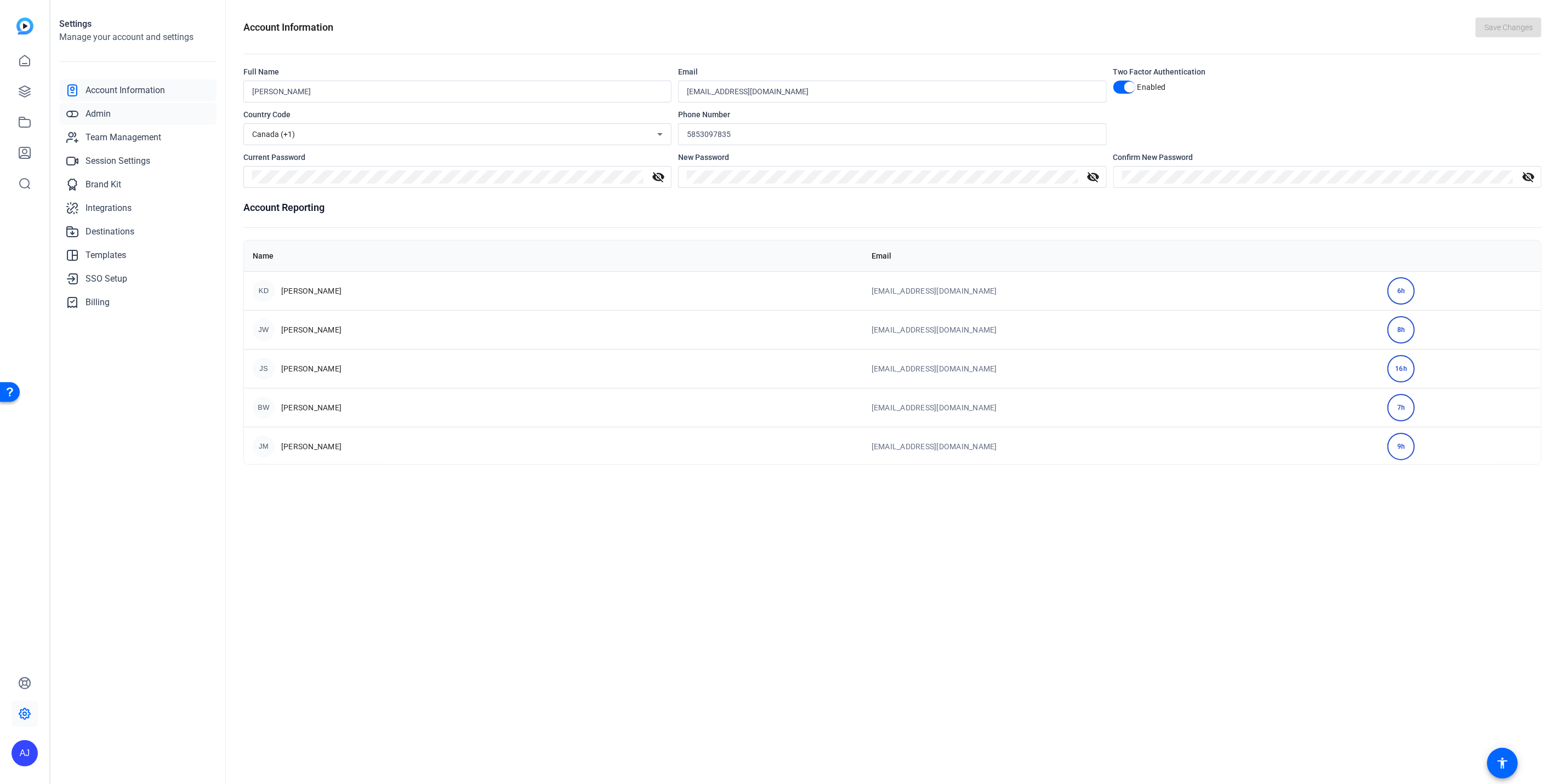
click at [93, 121] on link "Admin" at bounding box center [138, 114] width 157 height 22
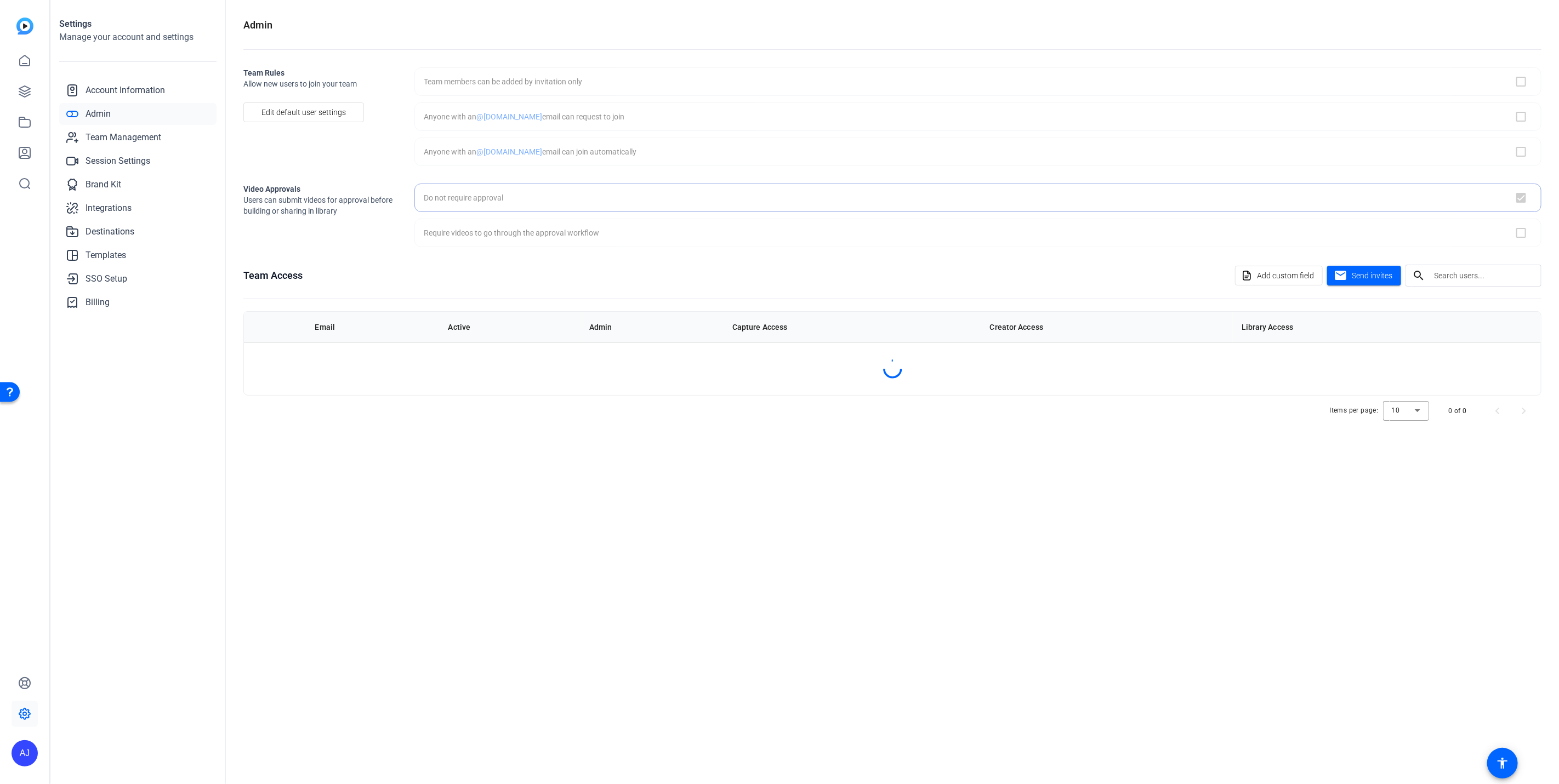
checkbox input "true"
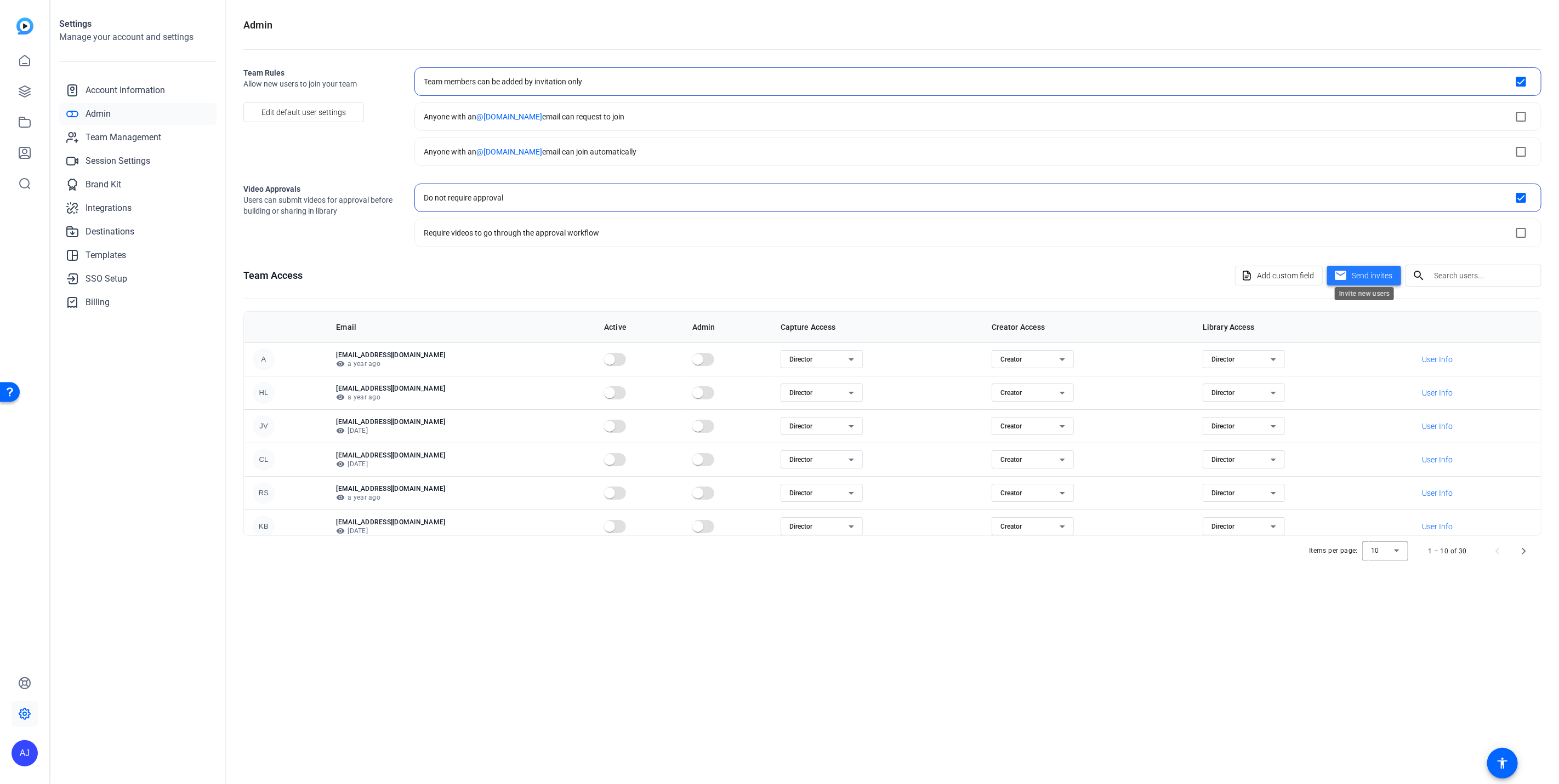
click at [1363, 271] on span "Send invites" at bounding box center [1371, 276] width 41 height 12
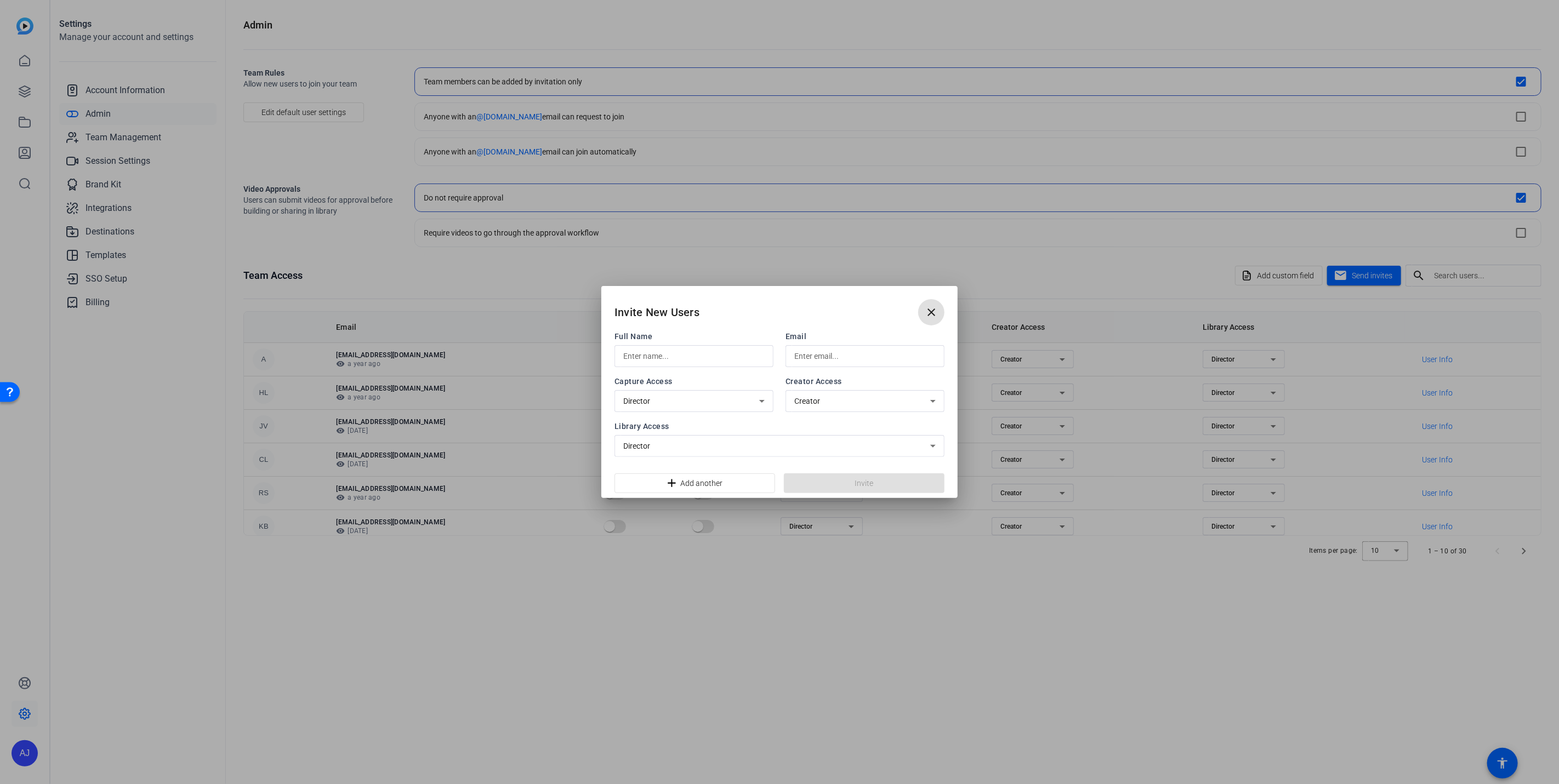
click at [650, 352] on input "text" at bounding box center [694, 356] width 141 height 13
type input "[PERSON_NAME]"
click at [829, 353] on input "text" at bounding box center [865, 350] width 141 height 13
paste input "[EMAIL_ADDRESS][DOMAIN_NAME]"
type input "[EMAIL_ADDRESS][DOMAIN_NAME]"
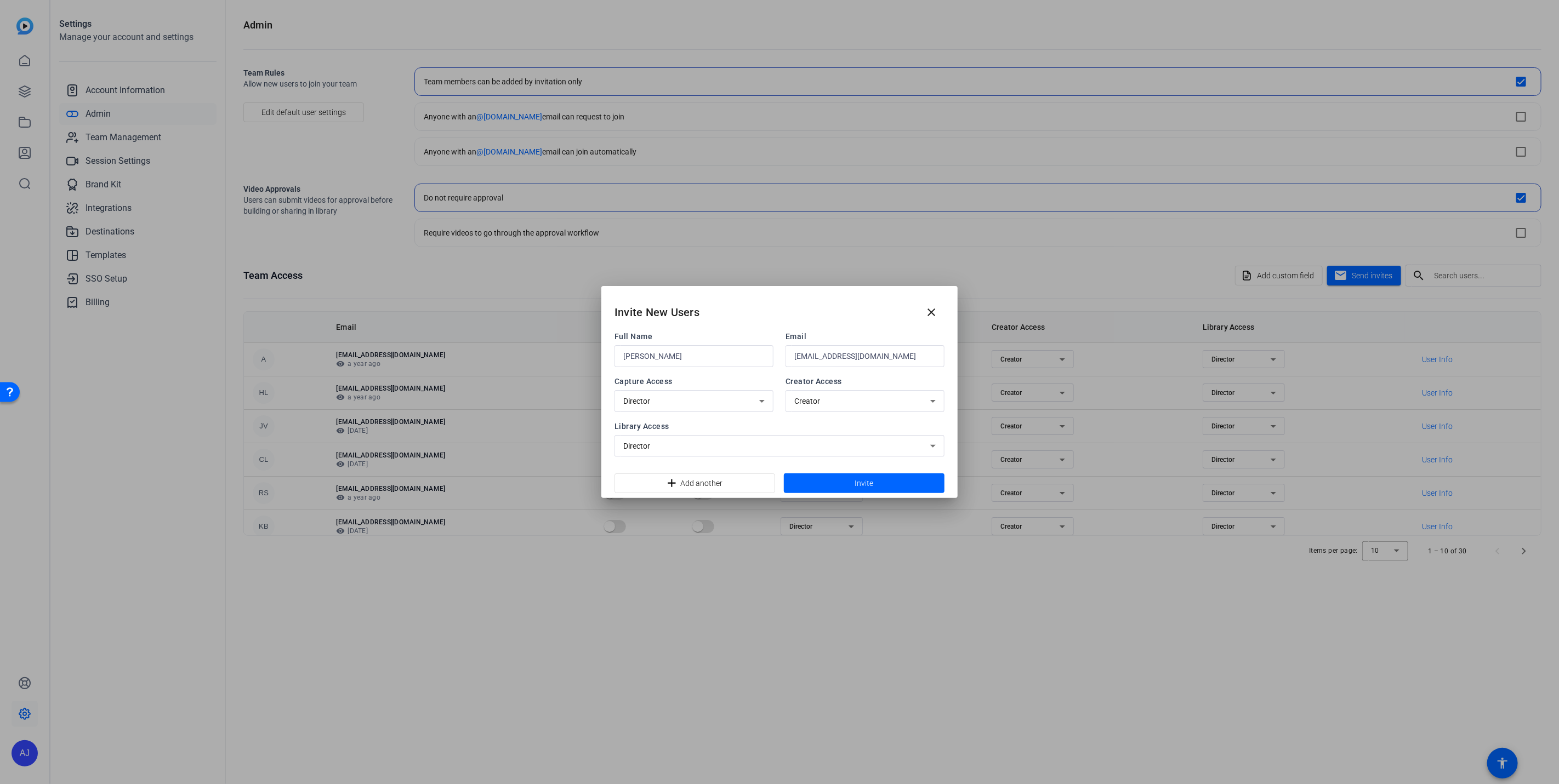
drag, startPoint x: 796, startPoint y: 300, endPoint x: 932, endPoint y: 183, distance: 179.4
click at [932, 183] on div "Invite New Users close Full Name [PERSON_NAME] Email [EMAIL_ADDRESS][DOMAIN_NAM…" at bounding box center [779, 392] width 1559 height 784
click at [874, 480] on span at bounding box center [864, 484] width 161 height 26
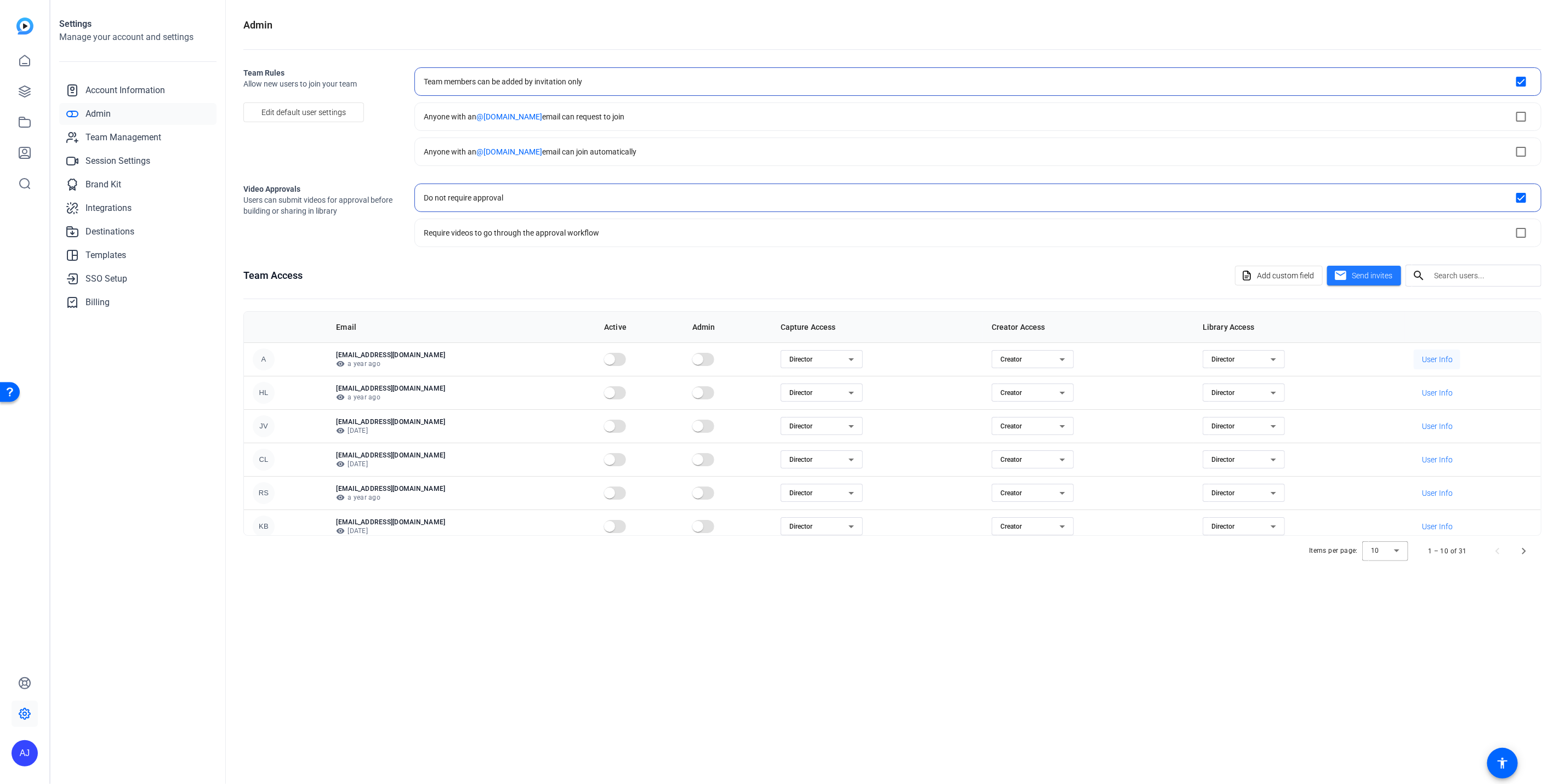
click at [1443, 356] on span "User Info" at bounding box center [1437, 360] width 30 height 11
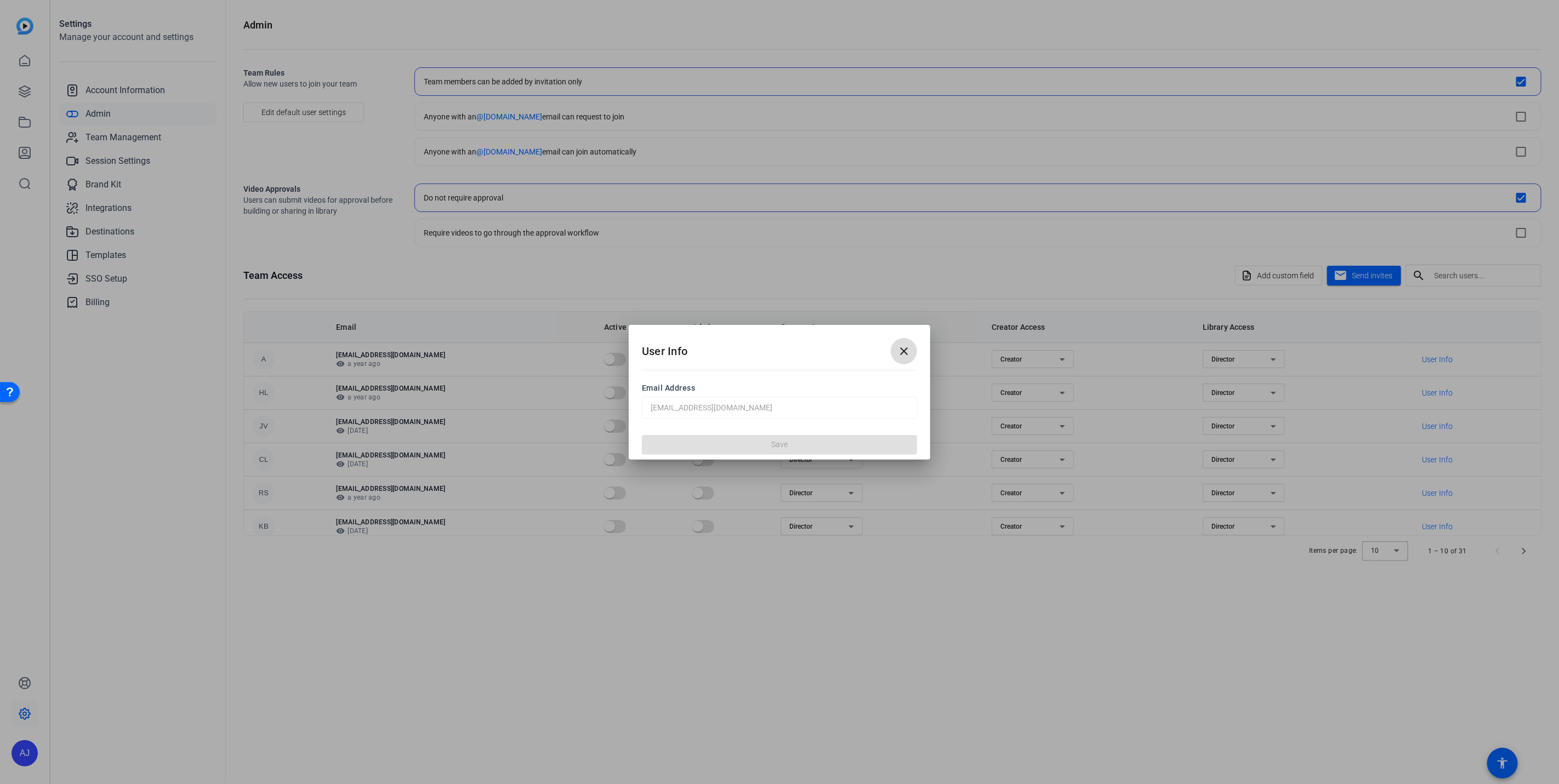
click at [905, 357] on mat-icon "close" at bounding box center [904, 351] width 13 height 13
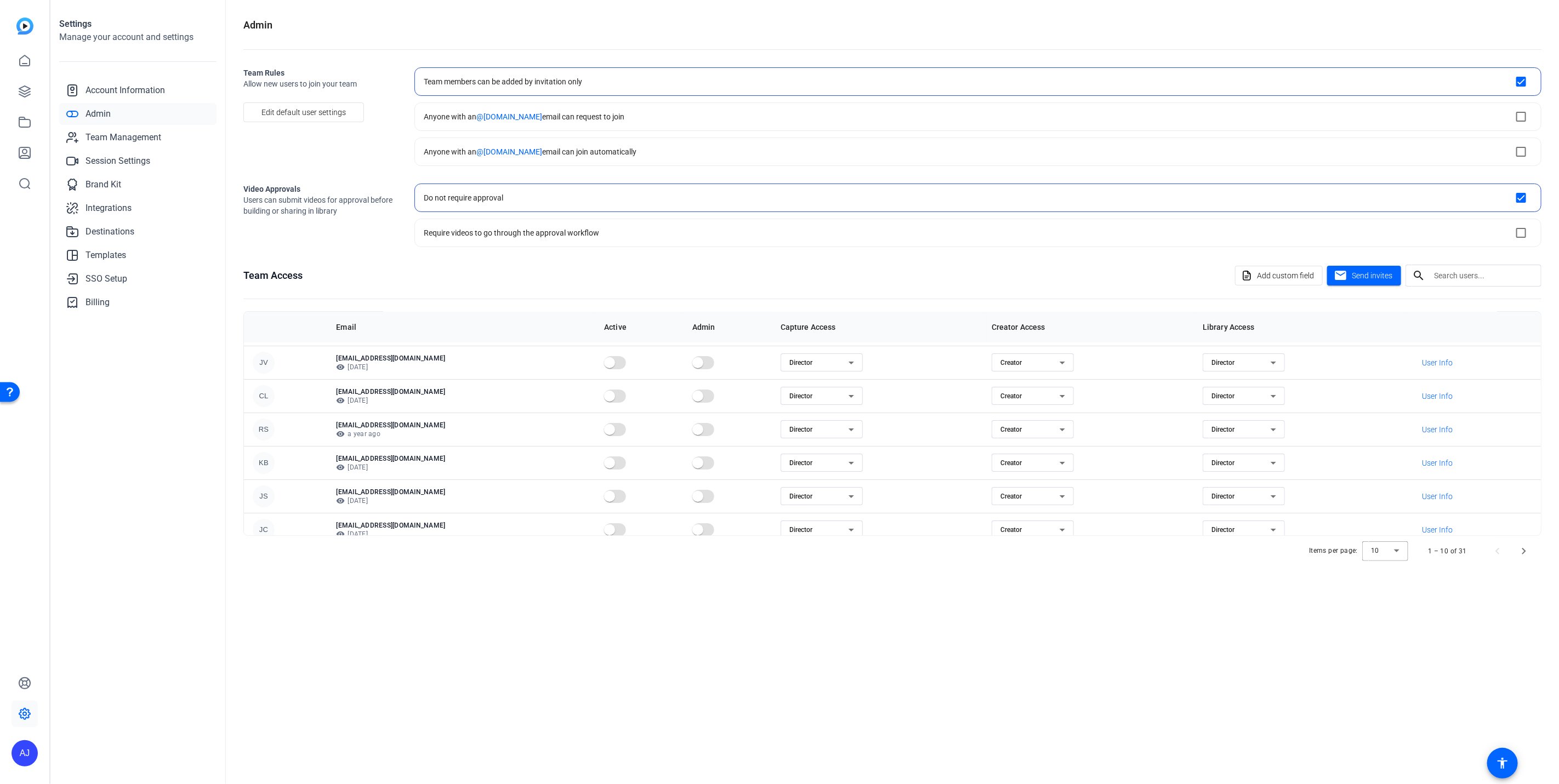
scroll to position [64, 0]
drag, startPoint x: 341, startPoint y: 420, endPoint x: 367, endPoint y: 420, distance: 26.0
click at [367, 420] on p "[EMAIL_ADDRESS][DOMAIN_NAME]" at bounding box center [462, 424] width 250 height 9
copy p "suguiura"
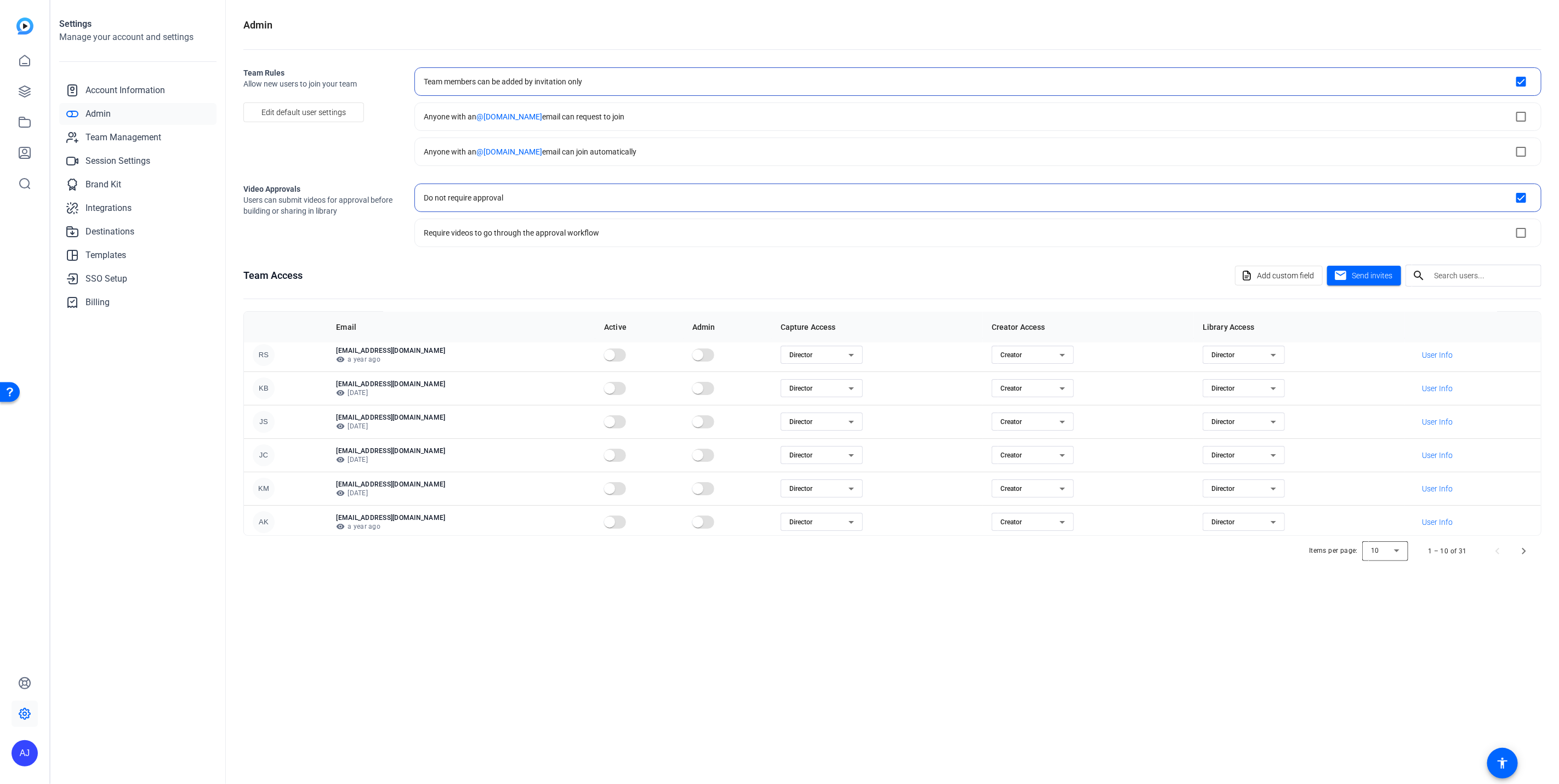
click at [1405, 549] on div at bounding box center [1385, 551] width 46 height 26
click at [1378, 619] on span "100" at bounding box center [1378, 624] width 12 height 13
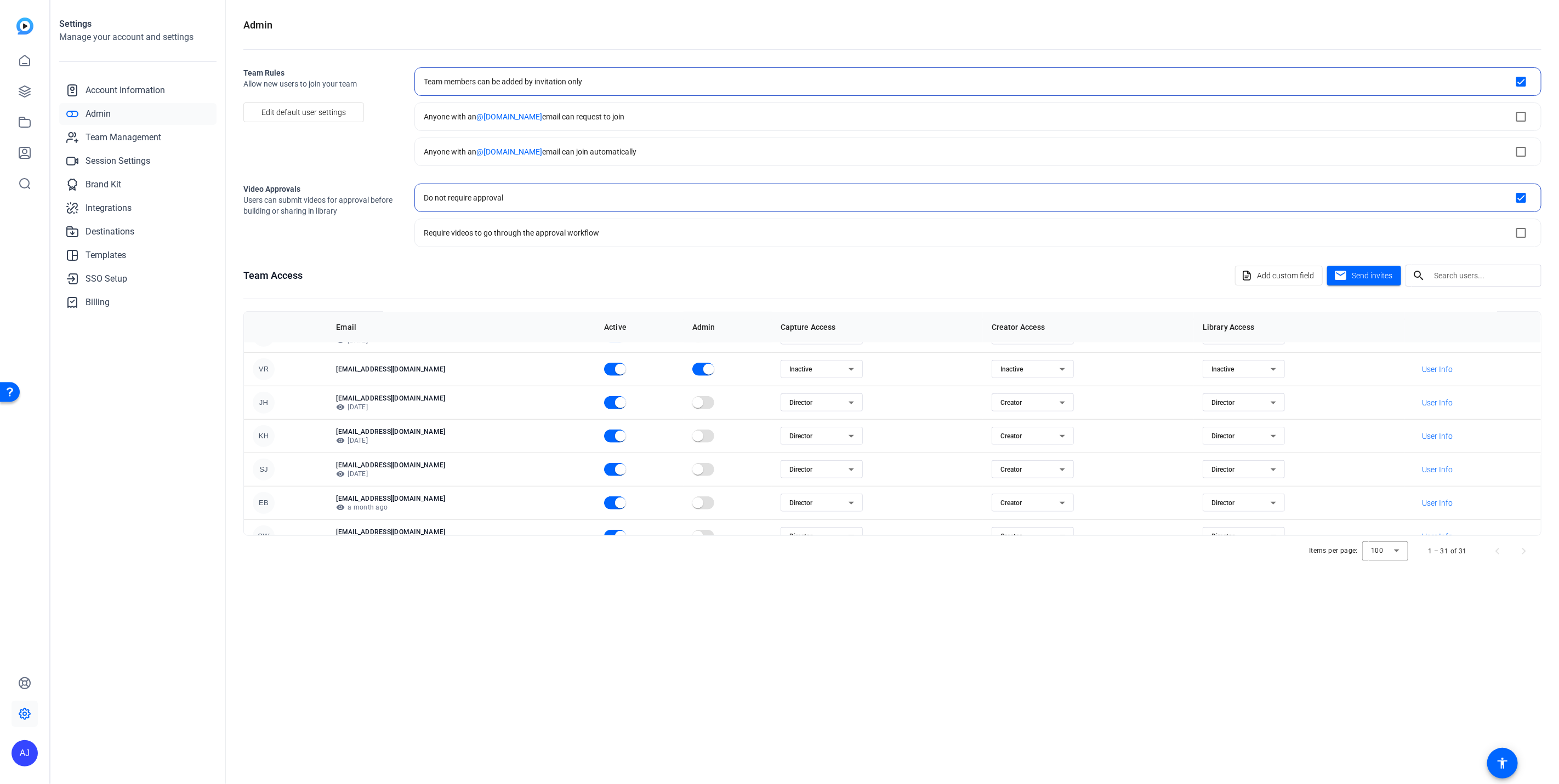
scroll to position [692, 0]
click at [125, 89] on span "Account Information" at bounding box center [125, 90] width 80 height 13
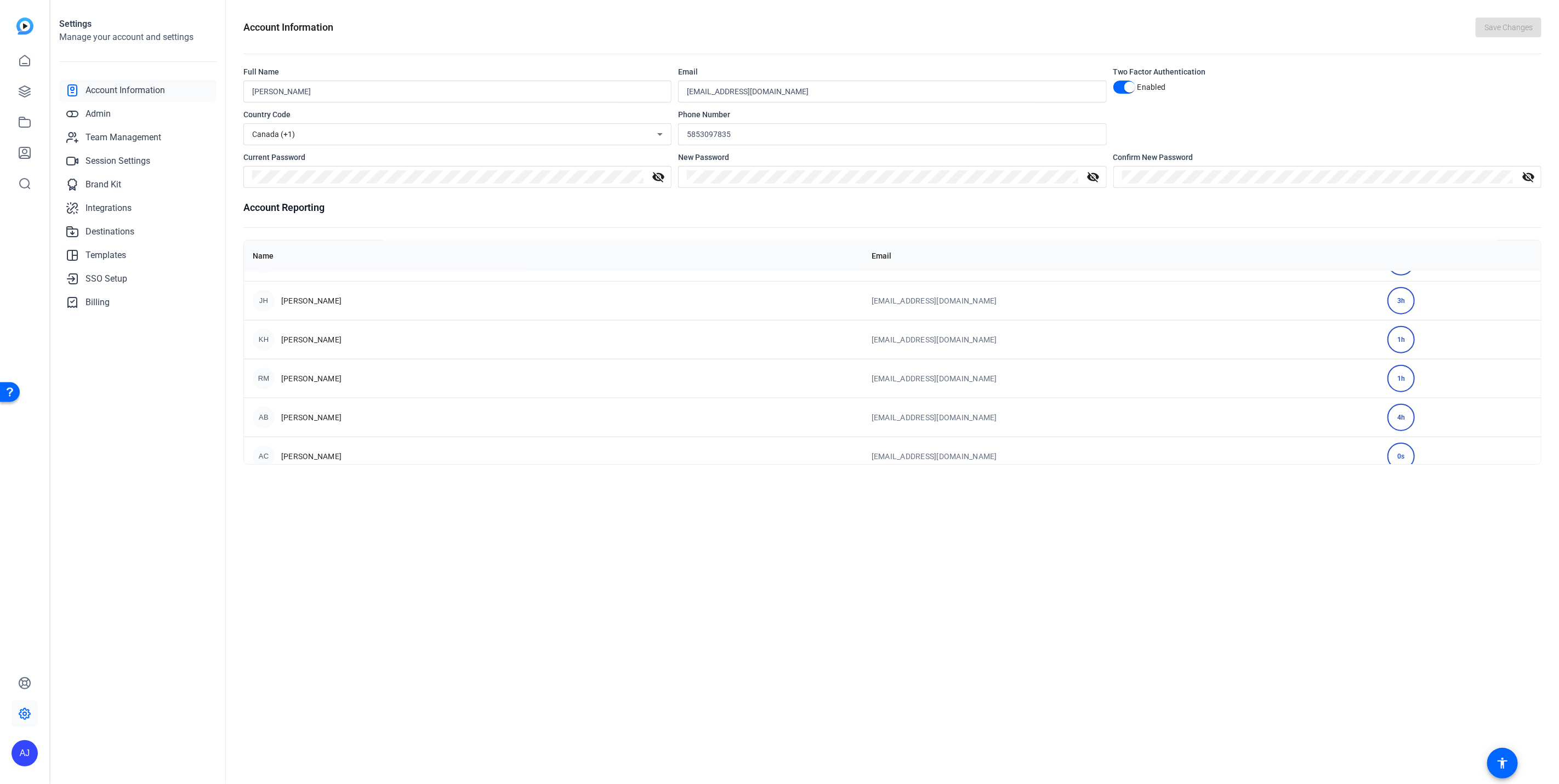
scroll to position [1005, 0]
click at [90, 115] on span "Admin" at bounding box center [98, 113] width 25 height 13
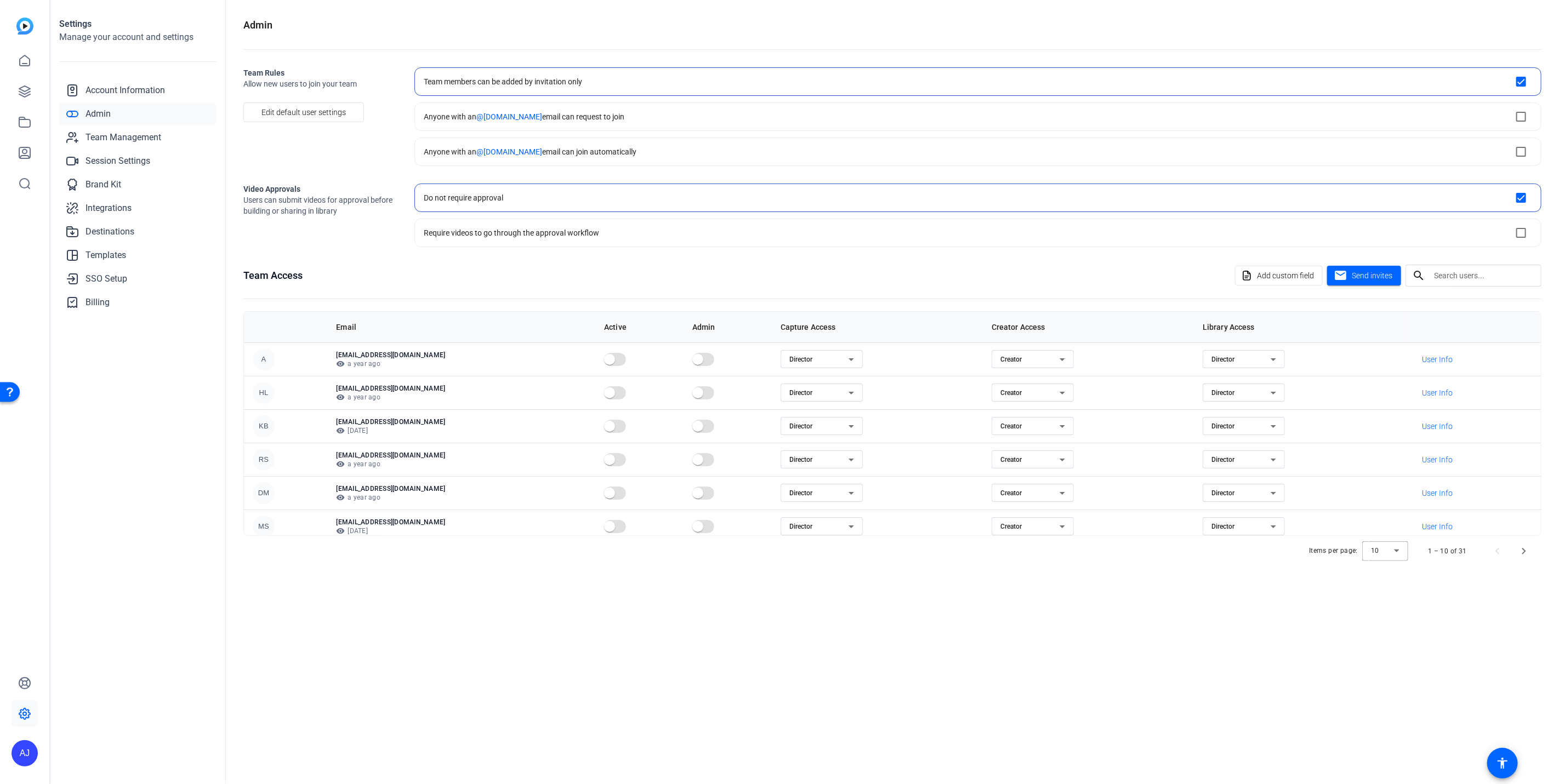
scroll to position [138, 0]
click at [1528, 547] on span "Next page" at bounding box center [1524, 551] width 26 height 26
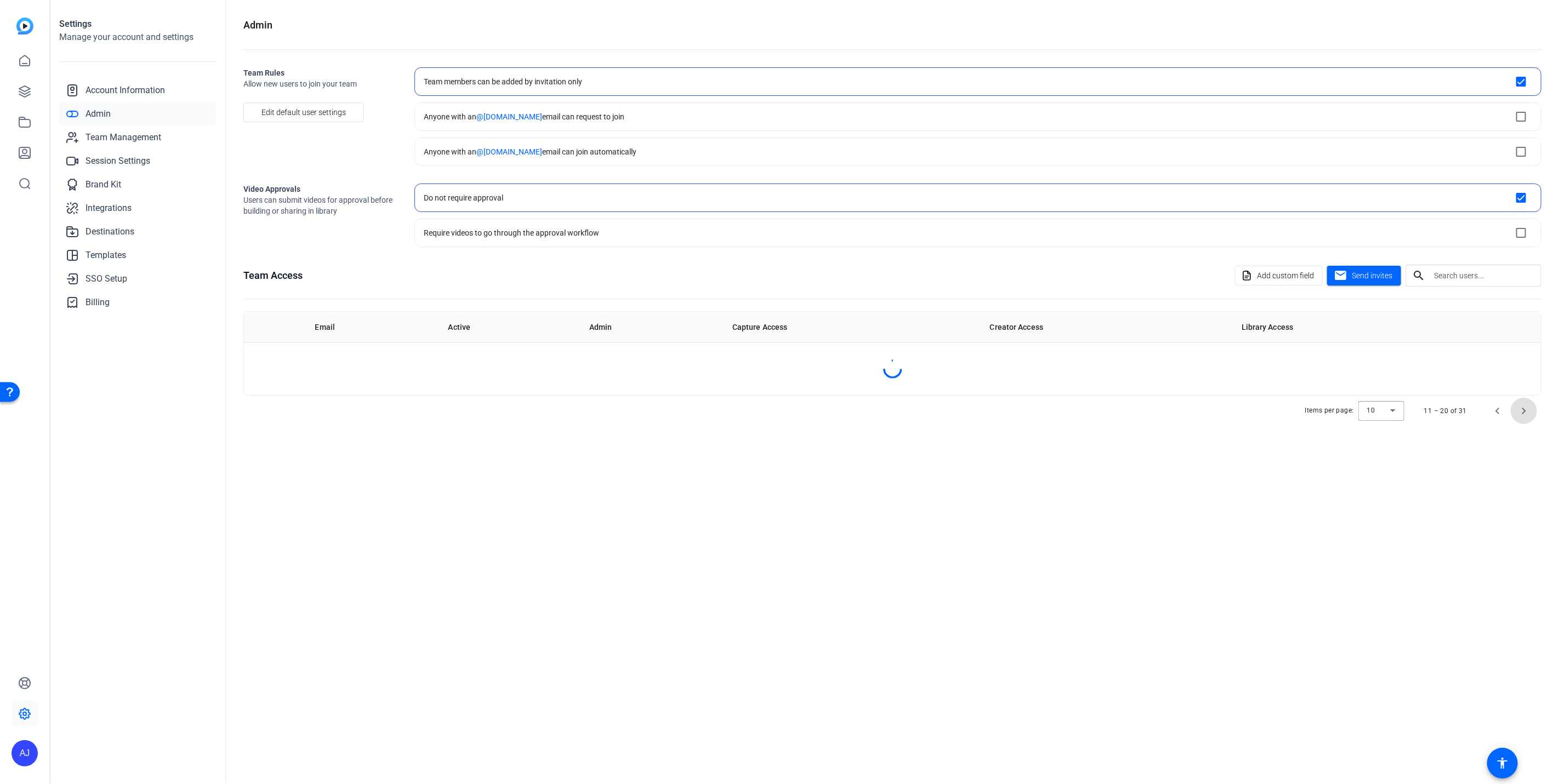
scroll to position [0, 0]
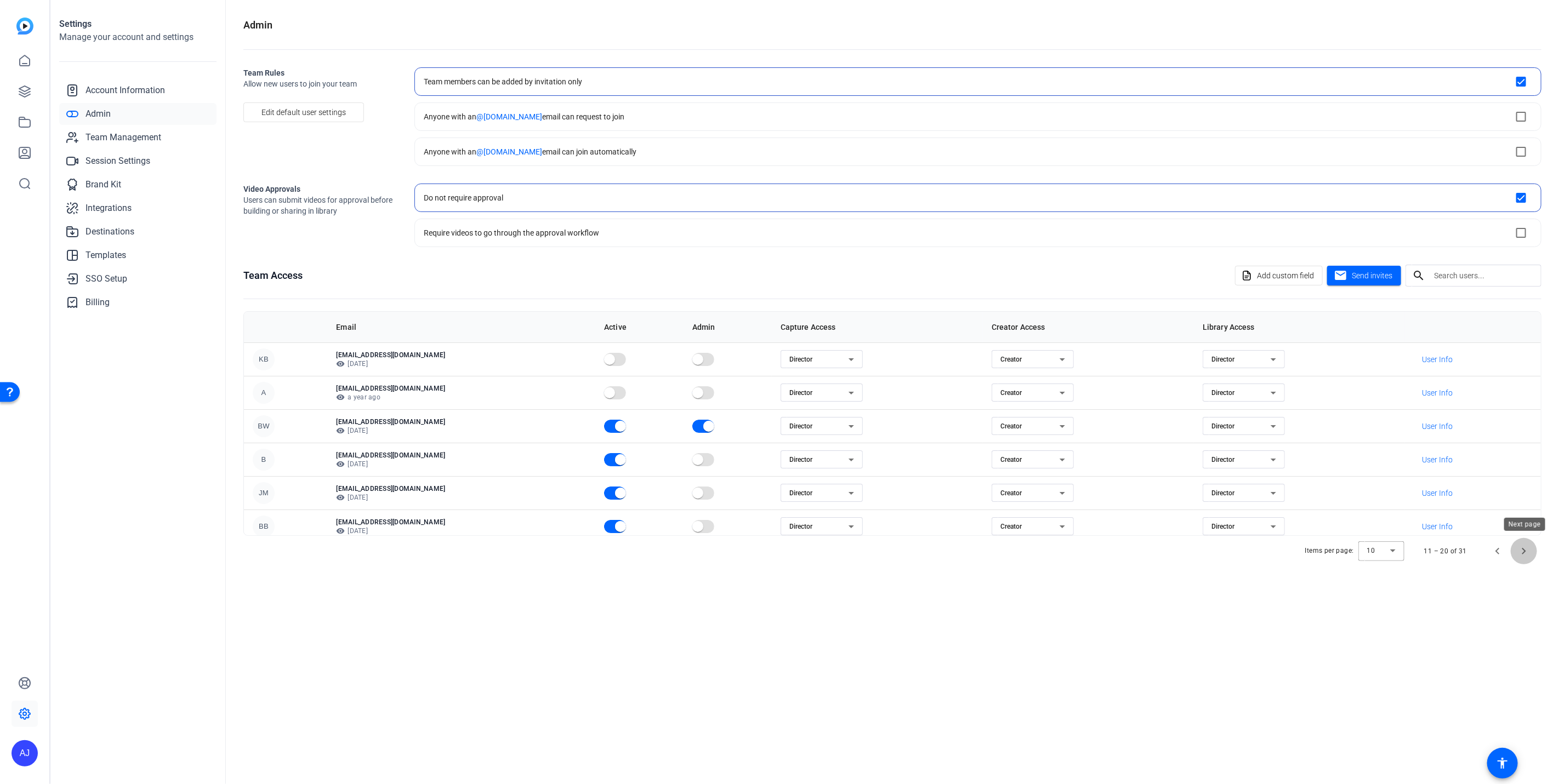
click at [1528, 547] on span "Next page" at bounding box center [1524, 551] width 26 height 26
click at [1527, 551] on span "Next page" at bounding box center [1524, 551] width 26 height 26
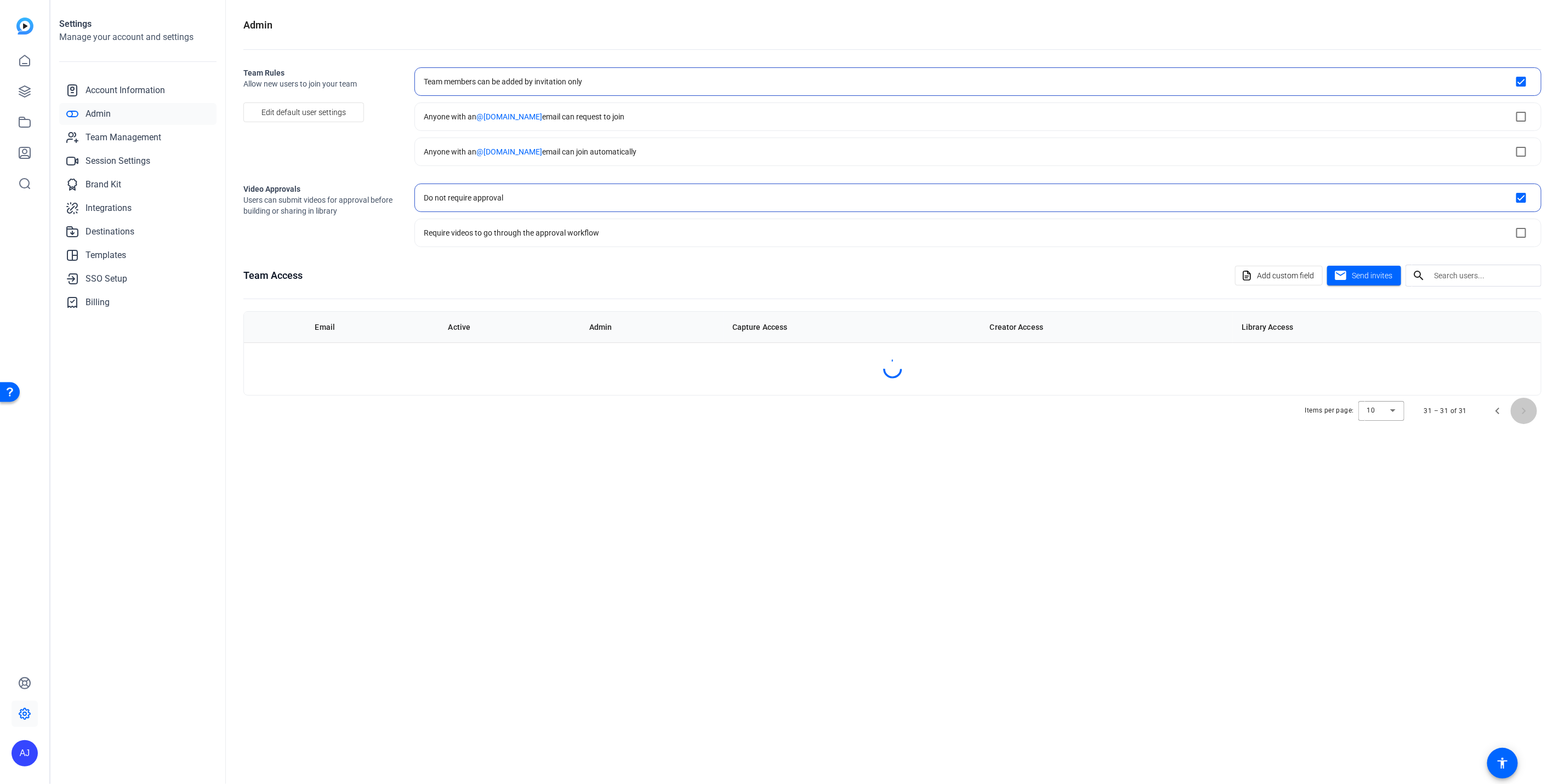
scroll to position [0, 0]
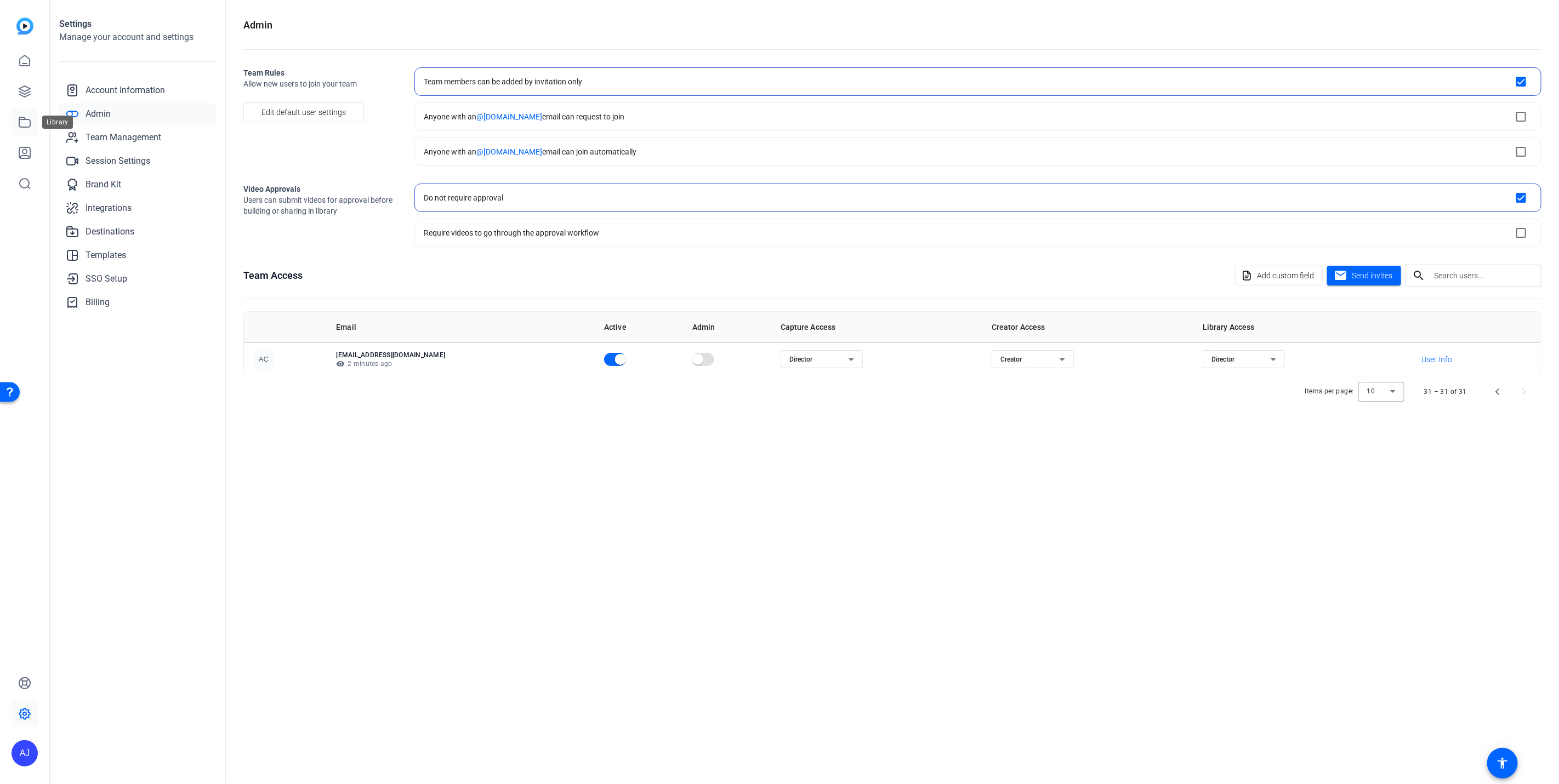
click at [20, 115] on link at bounding box center [25, 122] width 26 height 26
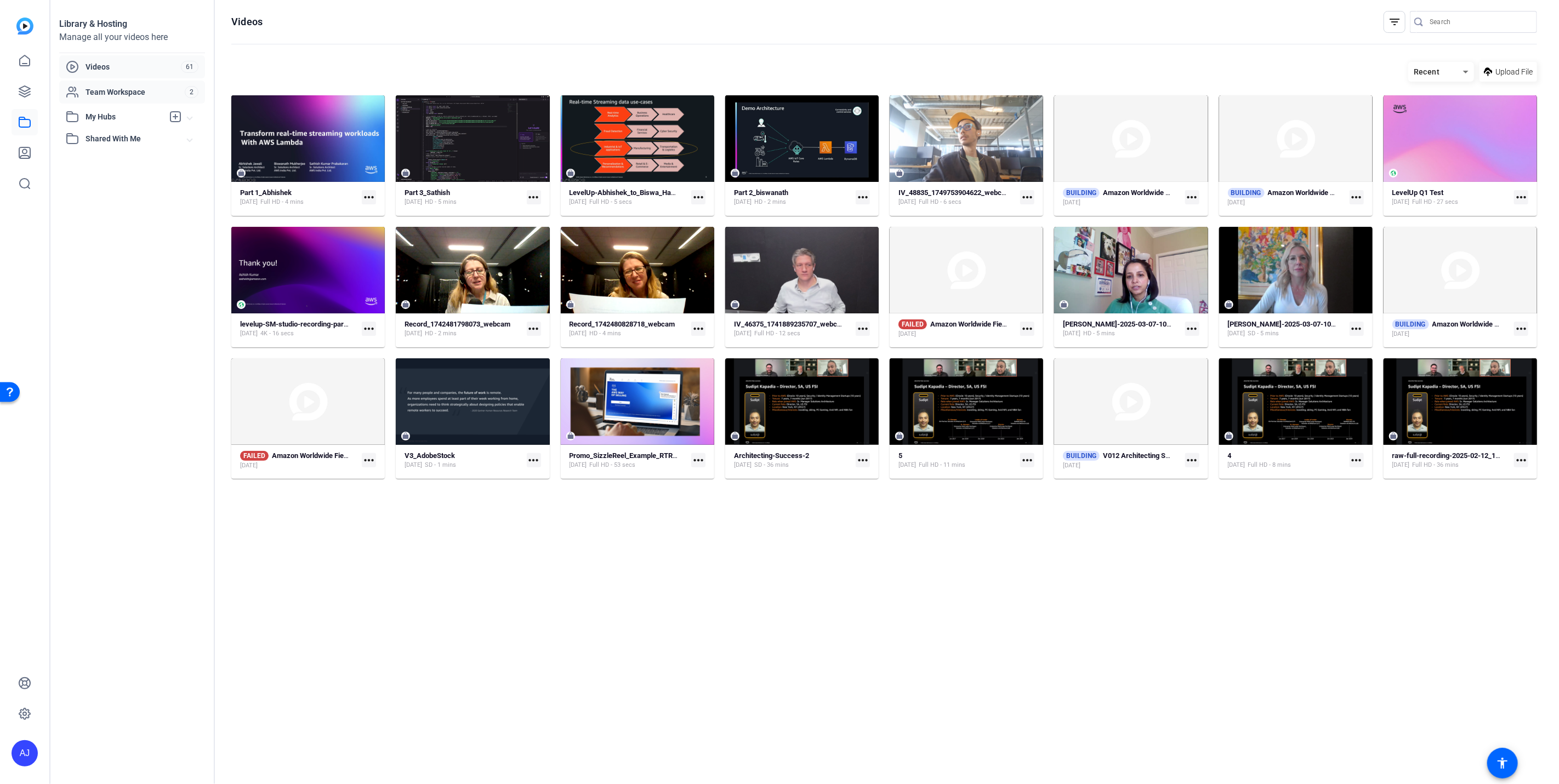
click at [140, 91] on span "Team Workspace" at bounding box center [135, 92] width 99 height 11
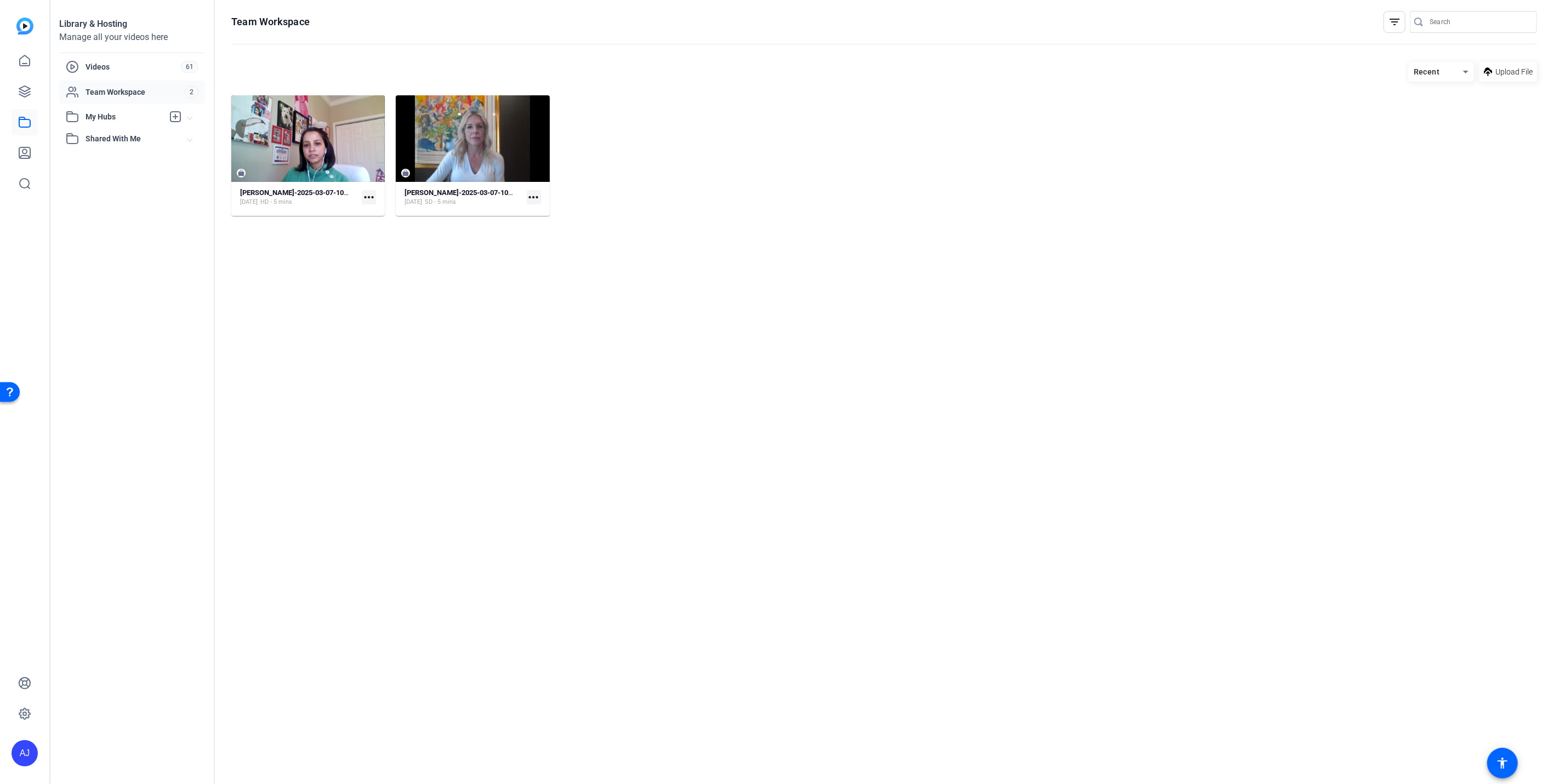
click at [131, 116] on span "My Hubs" at bounding box center [125, 117] width 78 height 12
click at [125, 163] on span "Shared With Me" at bounding box center [136, 163] width 102 height 12
click at [124, 209] on span "Internal AI Welcome" at bounding box center [107, 212] width 70 height 11
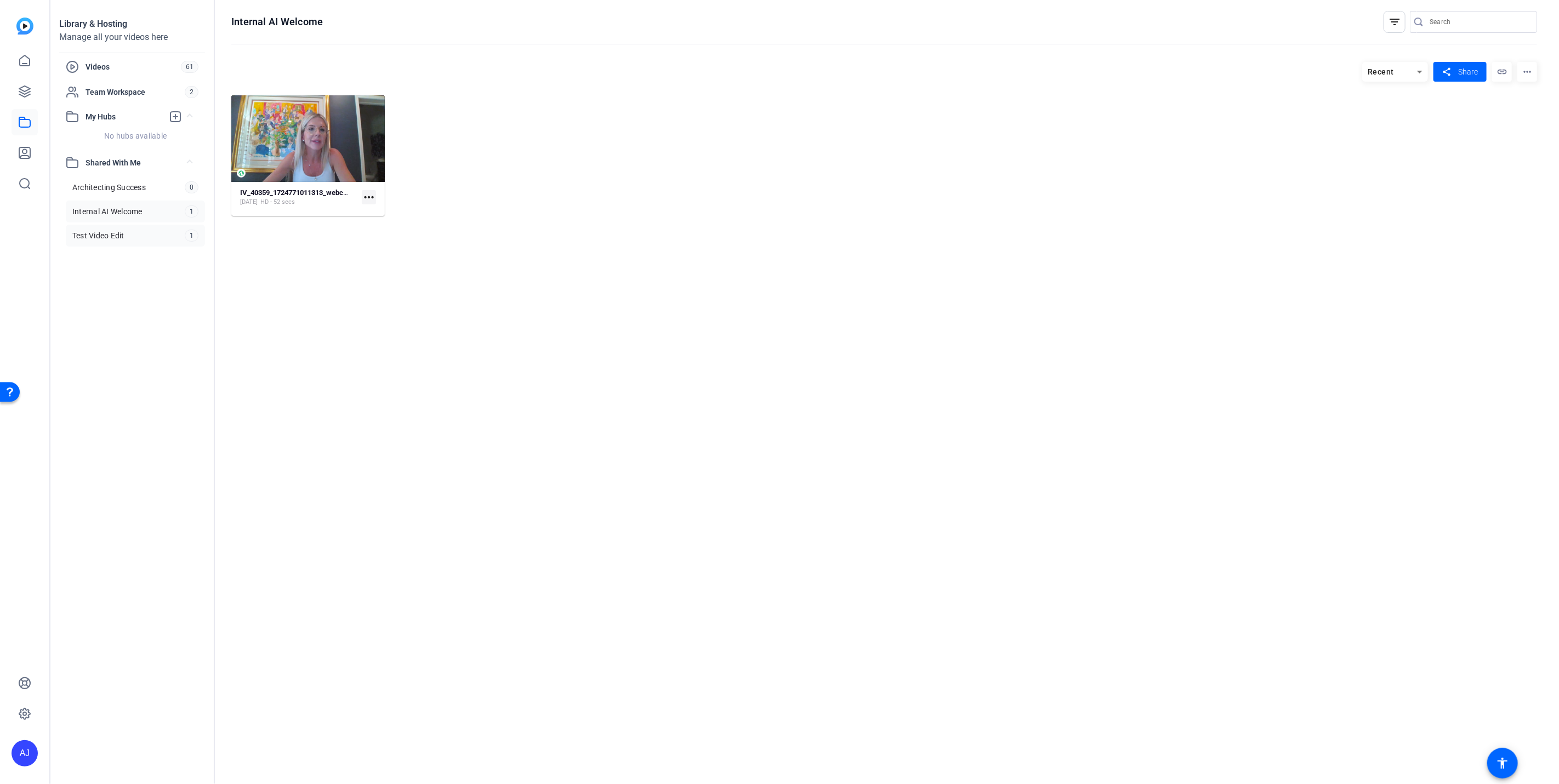
click at [123, 237] on span "Test Video Edit" at bounding box center [98, 236] width 52 height 11
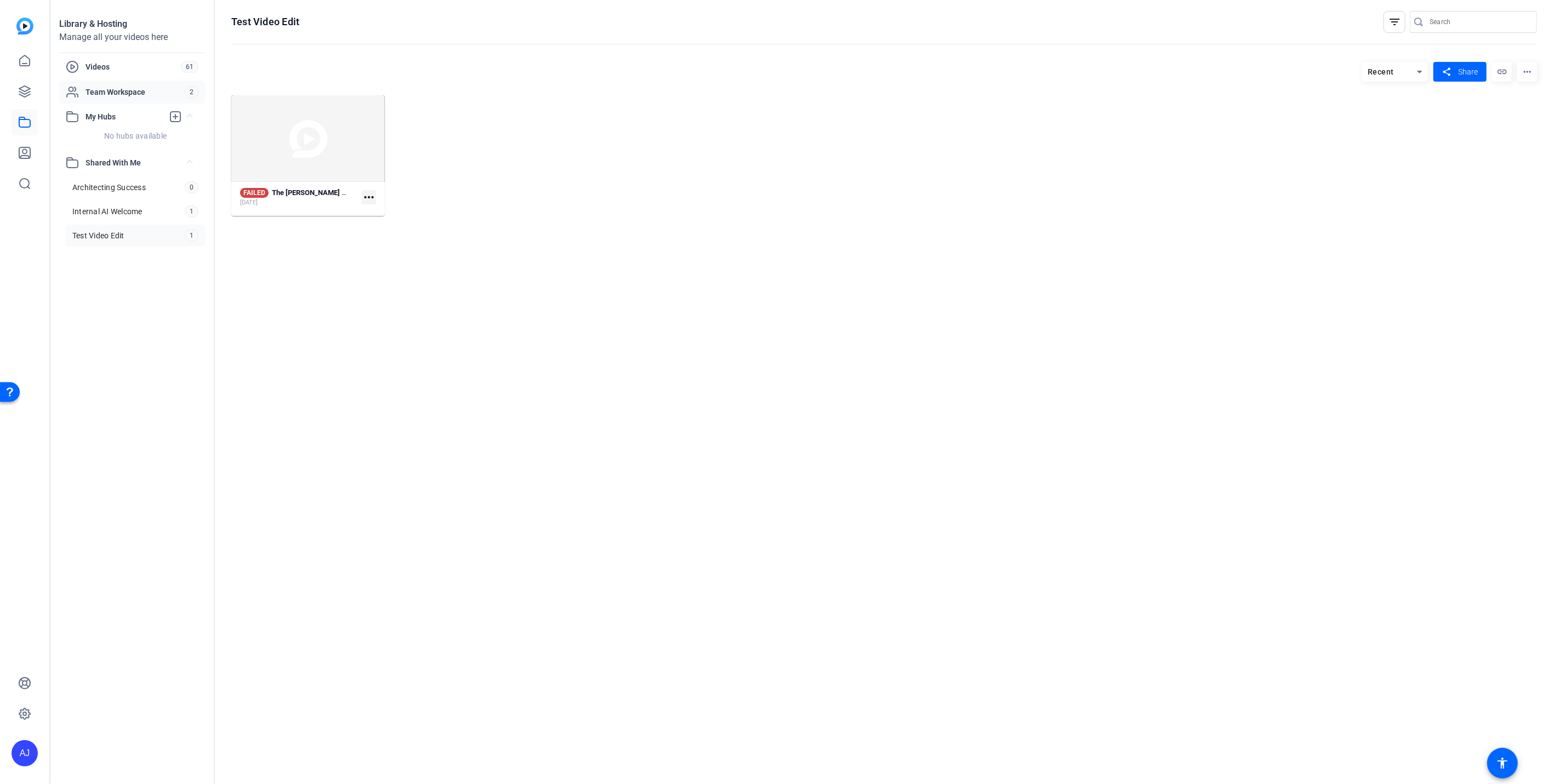
click at [131, 86] on div "Team Workspace" at bounding box center [125, 92] width 119 height 13
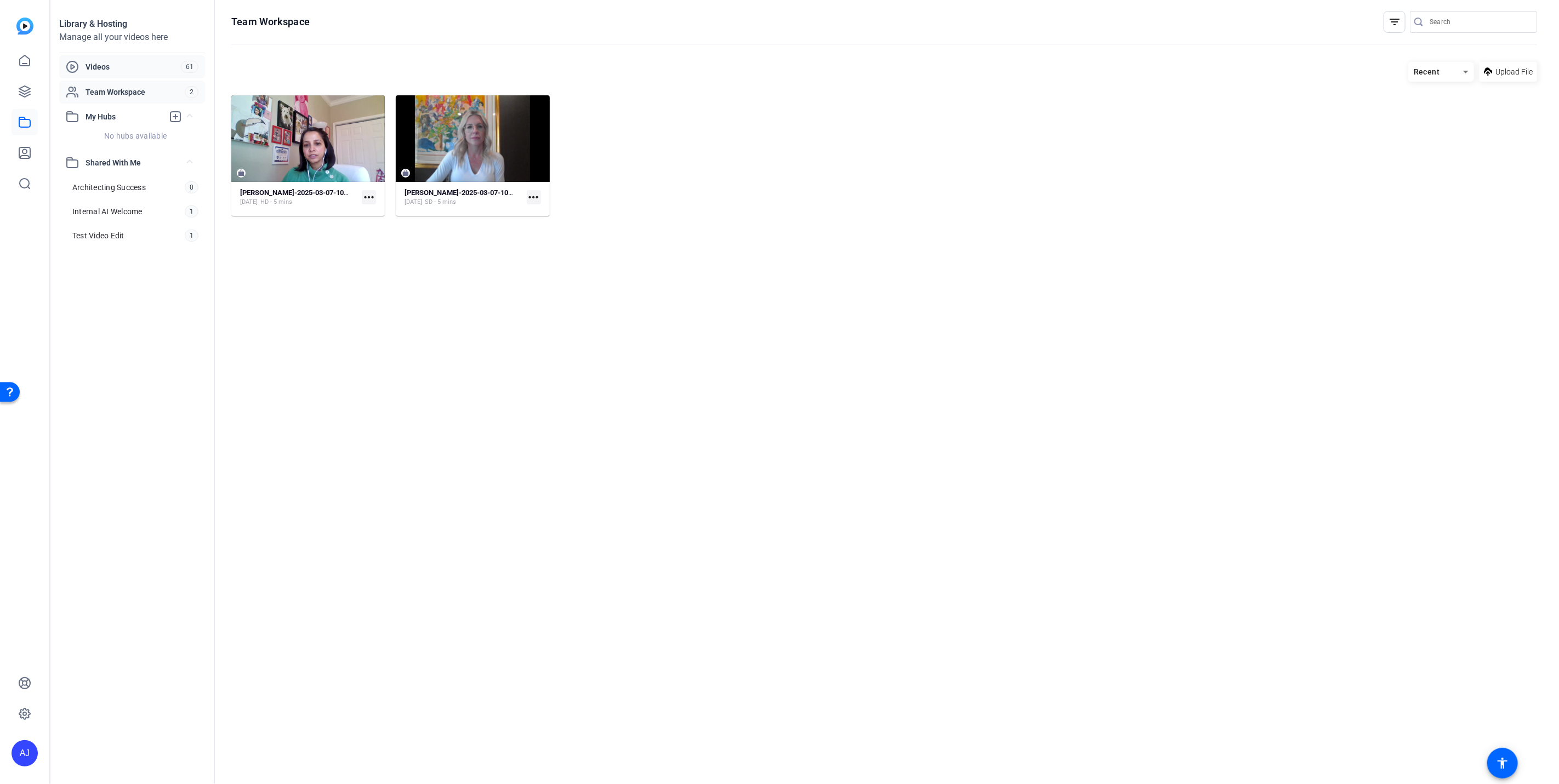
click at [157, 66] on span "Videos" at bounding box center [134, 67] width 95 height 11
